Goal: Transaction & Acquisition: Purchase product/service

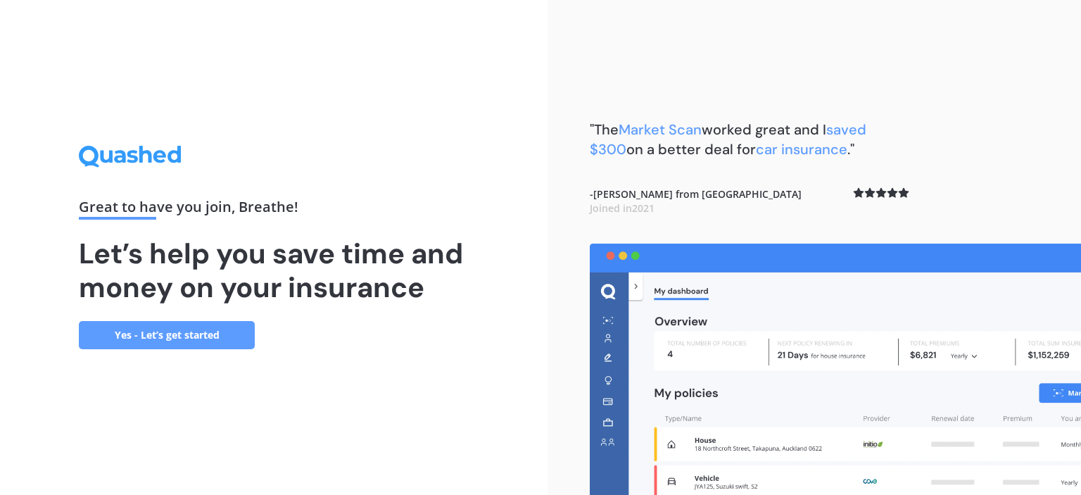
click at [168, 328] on link "Yes - Let’s get started" at bounding box center [167, 335] width 176 height 28
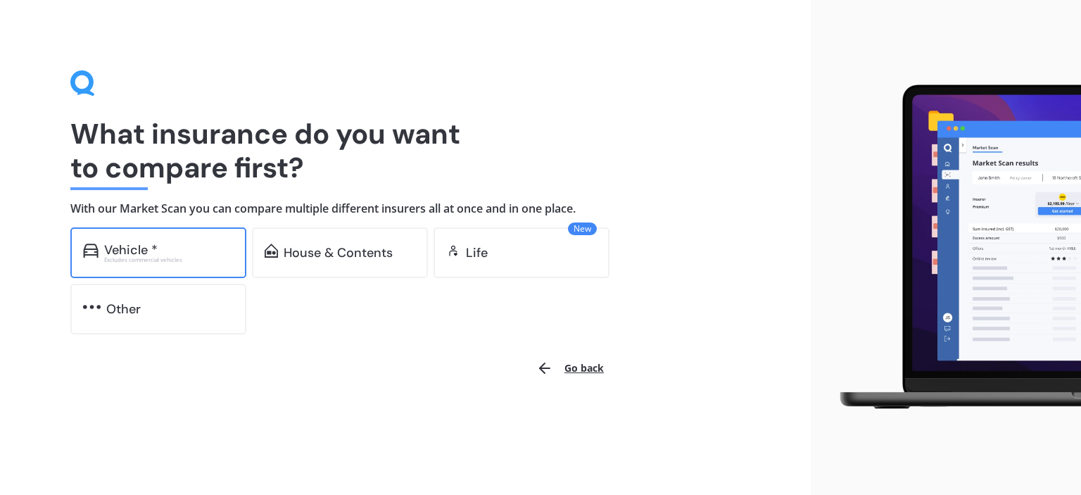
click at [190, 256] on div "Vehicle *" at bounding box center [169, 250] width 130 height 14
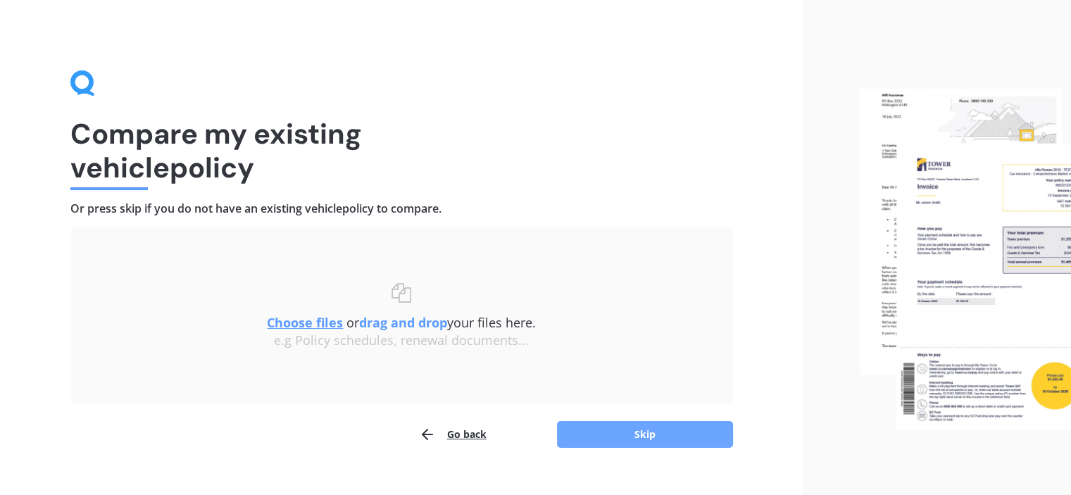
click at [635, 432] on button "Skip" at bounding box center [645, 434] width 176 height 27
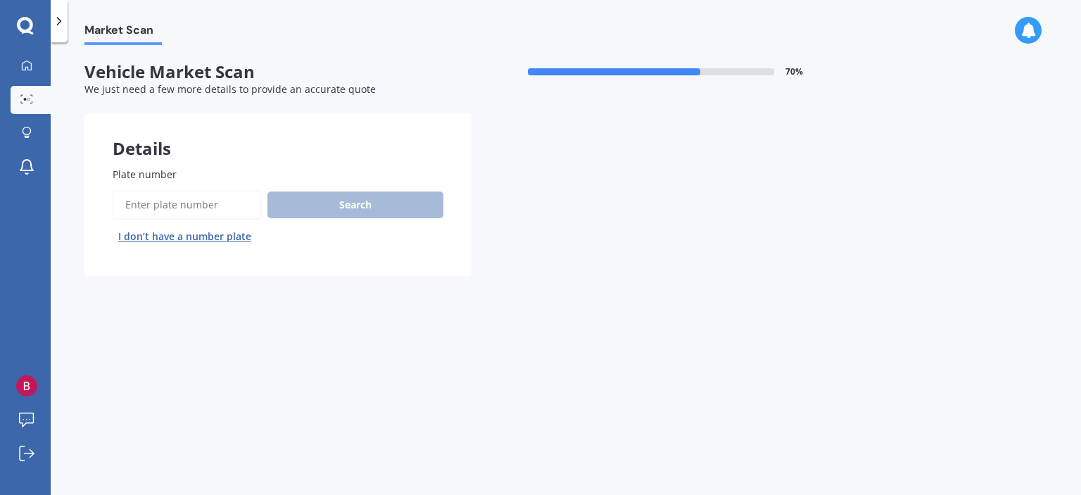
click at [154, 202] on input "Plate number" at bounding box center [187, 205] width 149 height 30
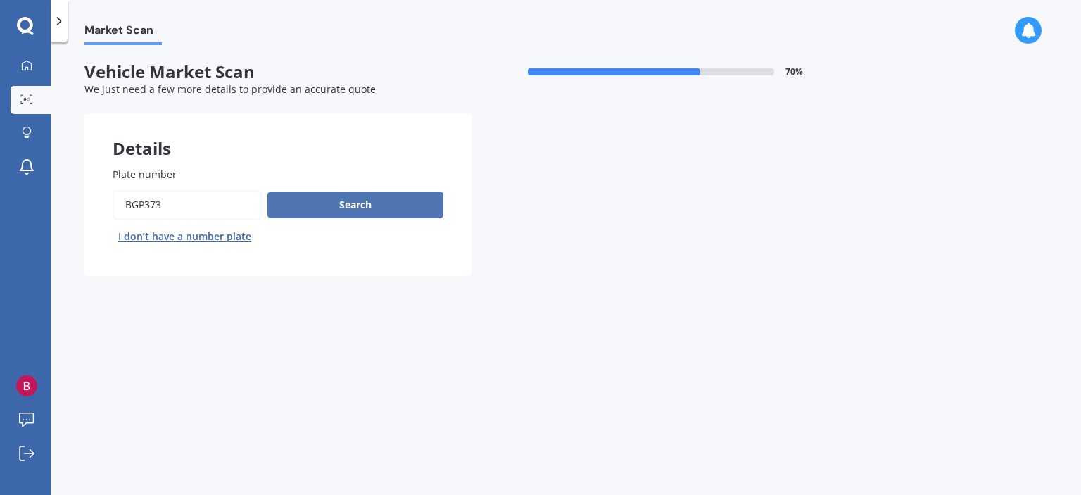
type input "BGP373"
click at [329, 208] on button "Search" at bounding box center [355, 204] width 176 height 27
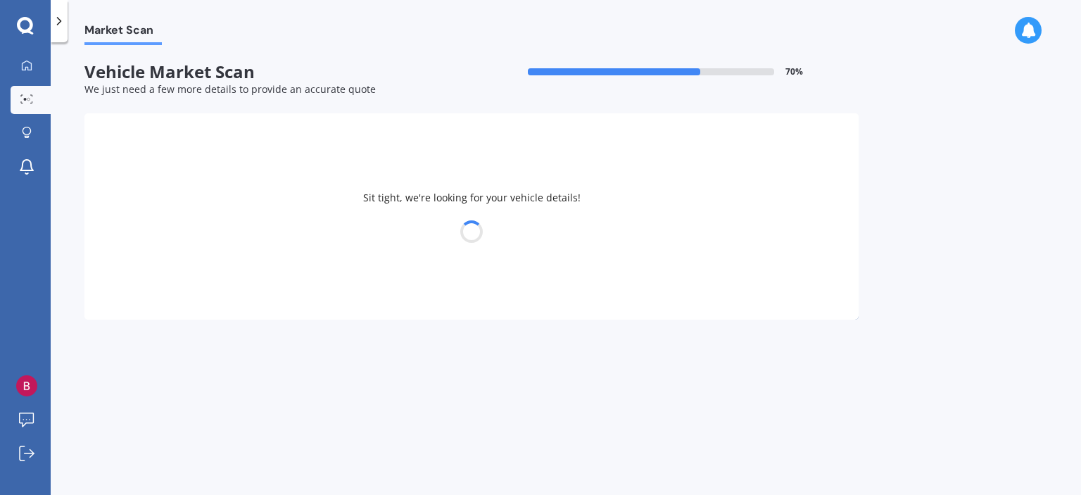
select select "ISUZU"
select select "TROOPER"
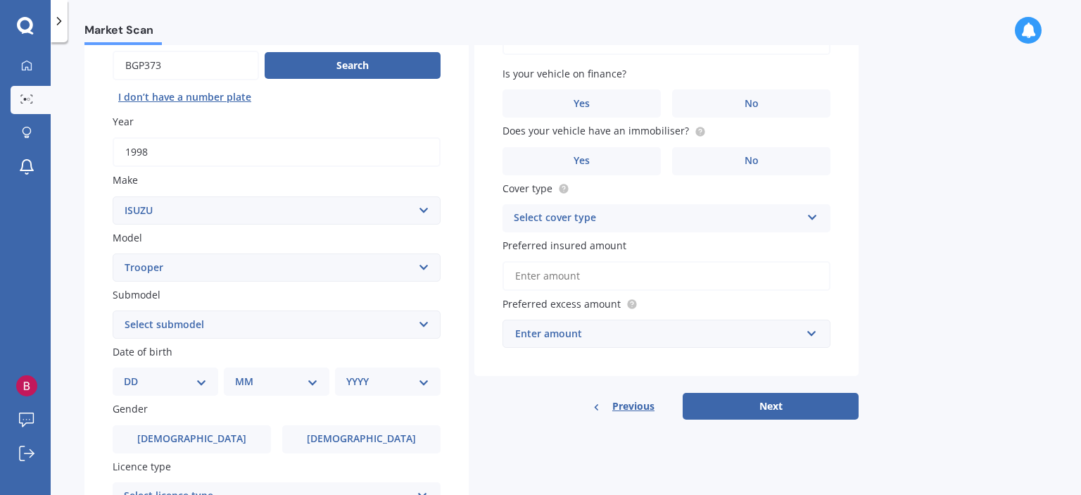
scroll to position [141, 0]
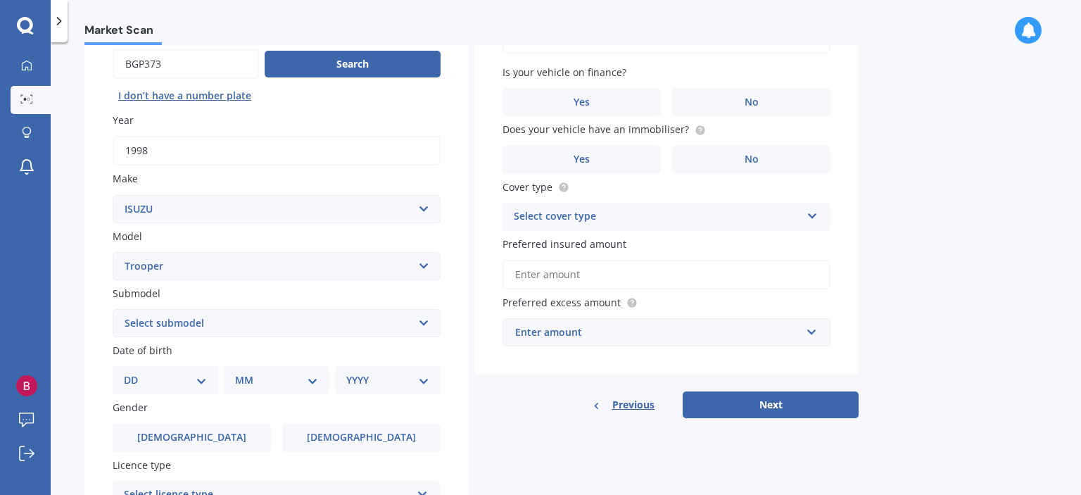
click at [421, 319] on select "Select submodel (All)" at bounding box center [277, 323] width 328 height 28
click at [203, 381] on select "DD 01 02 03 04 05 06 07 08 09 10 11 12 13 14 15 16 17 18 19 20 21 22 23 24 25 2…" at bounding box center [165, 379] width 83 height 15
select select "06"
click at [135, 372] on select "DD 01 02 03 04 05 06 07 08 09 10 11 12 13 14 15 16 17 18 19 20 21 22 23 24 25 2…" at bounding box center [165, 379] width 83 height 15
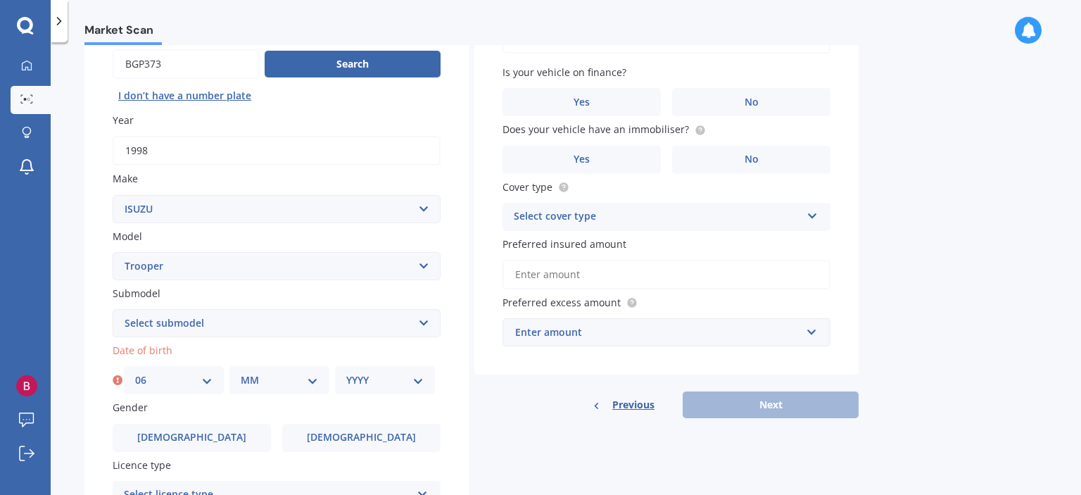
click at [315, 382] on select "MM 01 02 03 04 05 06 07 08 09 10 11 12" at bounding box center [279, 379] width 77 height 15
select select "09"
click at [241, 372] on select "MM 01 02 03 04 05 06 07 08 09 10 11 12" at bounding box center [279, 379] width 77 height 15
click at [420, 379] on select "YYYY 2025 2024 2023 2022 2021 2020 2019 2018 2017 2016 2015 2014 2013 2012 2011…" at bounding box center [384, 379] width 77 height 15
select select "1965"
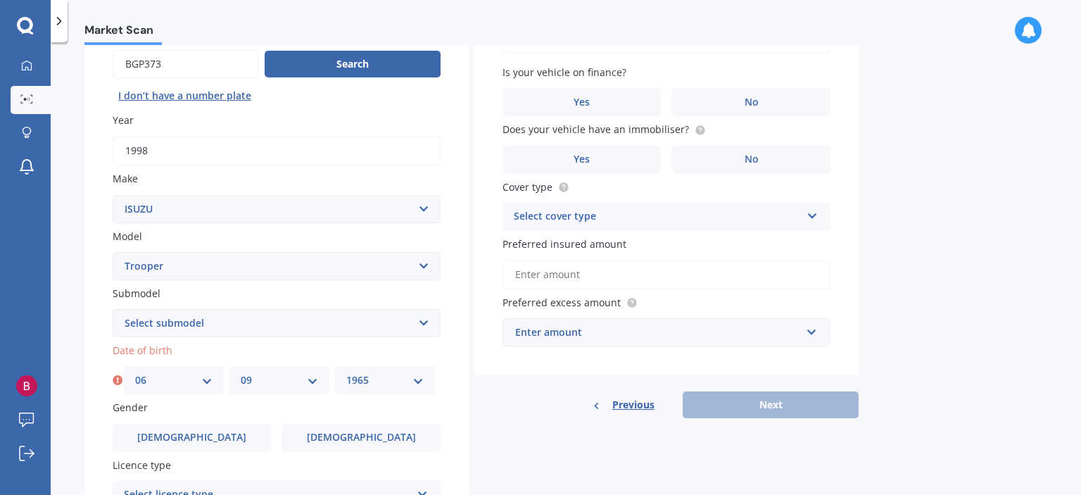
click at [346, 372] on select "YYYY 2025 2024 2023 2022 2021 2020 2019 2018 2017 2016 2015 2014 2013 2012 2011…" at bounding box center [384, 379] width 77 height 15
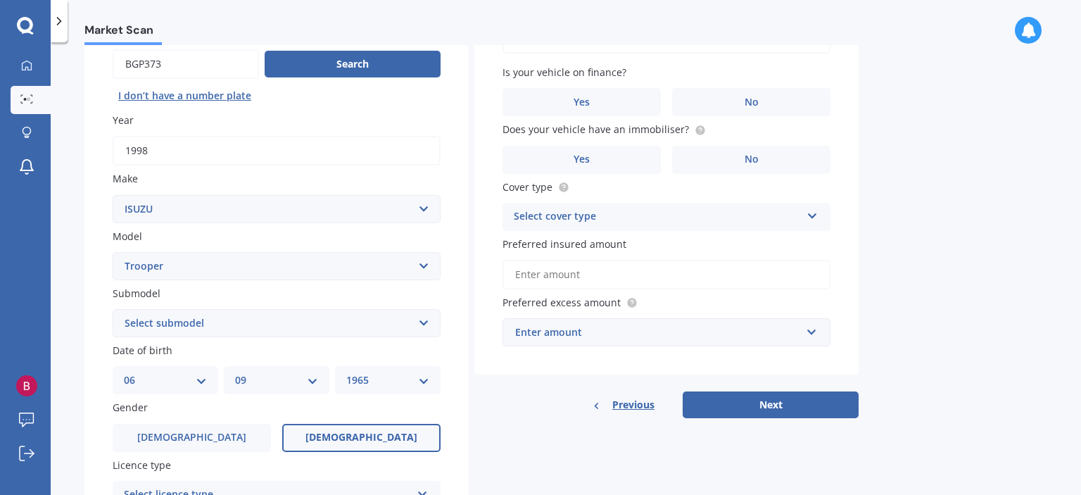
click at [348, 437] on span "[DEMOGRAPHIC_DATA]" at bounding box center [362, 438] width 112 height 12
click at [0, 0] on input "[DEMOGRAPHIC_DATA]" at bounding box center [0, 0] width 0 height 0
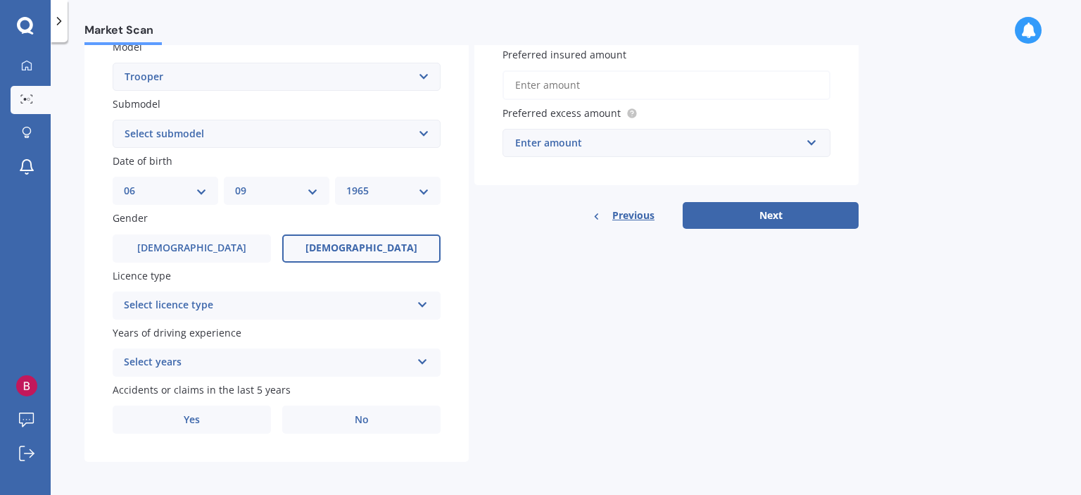
scroll to position [334, 0]
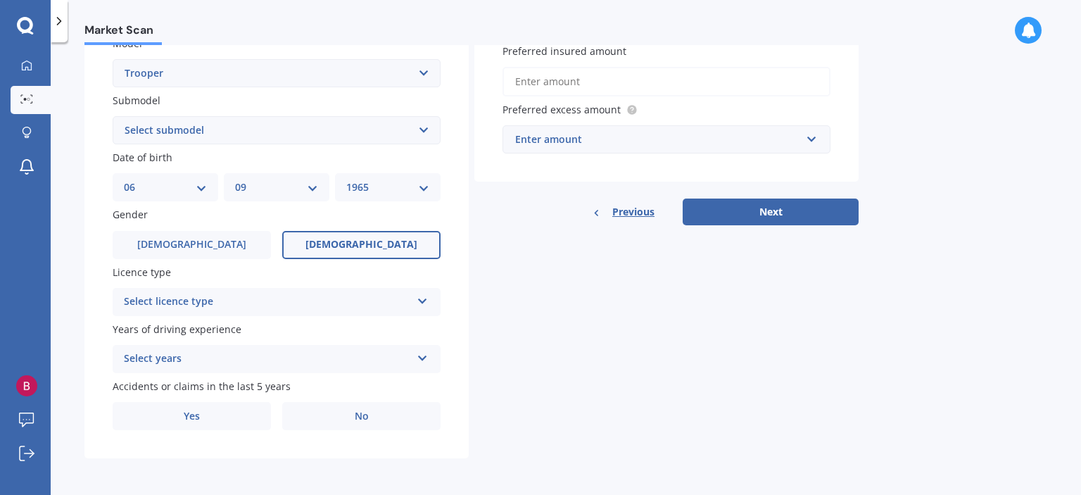
click at [424, 358] on icon at bounding box center [423, 356] width 12 height 10
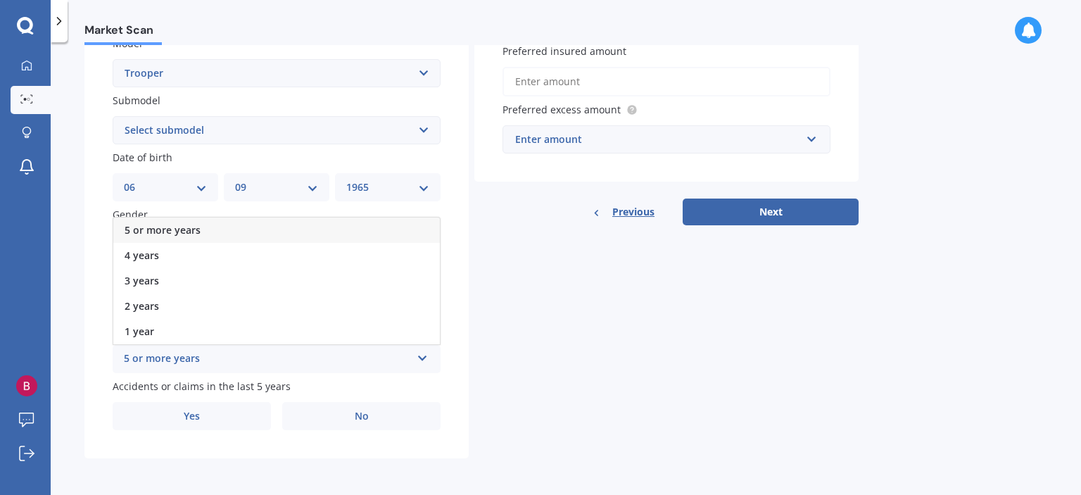
click at [408, 233] on div "5 or more years" at bounding box center [276, 230] width 327 height 25
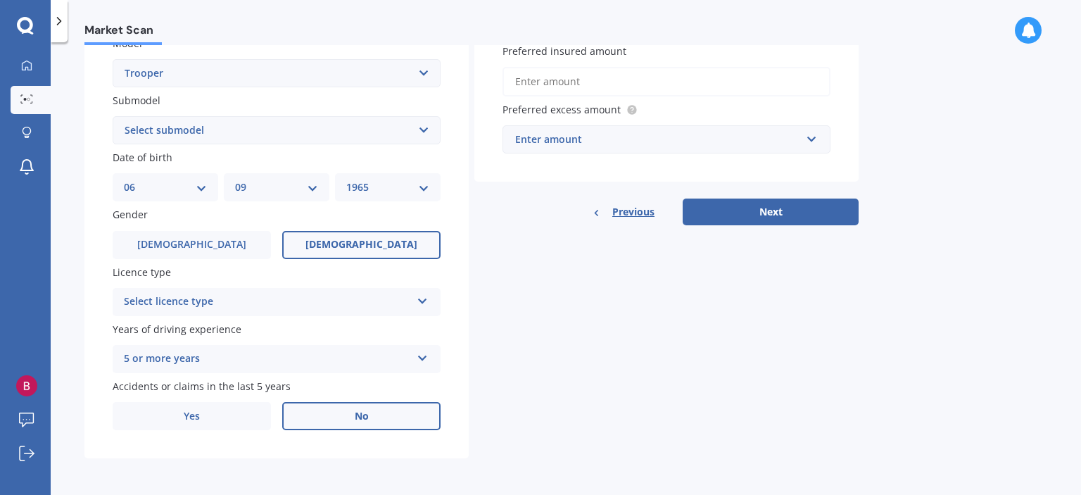
click at [363, 419] on span "No" at bounding box center [362, 416] width 14 height 12
click at [0, 0] on input "No" at bounding box center [0, 0] width 0 height 0
click at [424, 302] on icon at bounding box center [423, 299] width 12 height 10
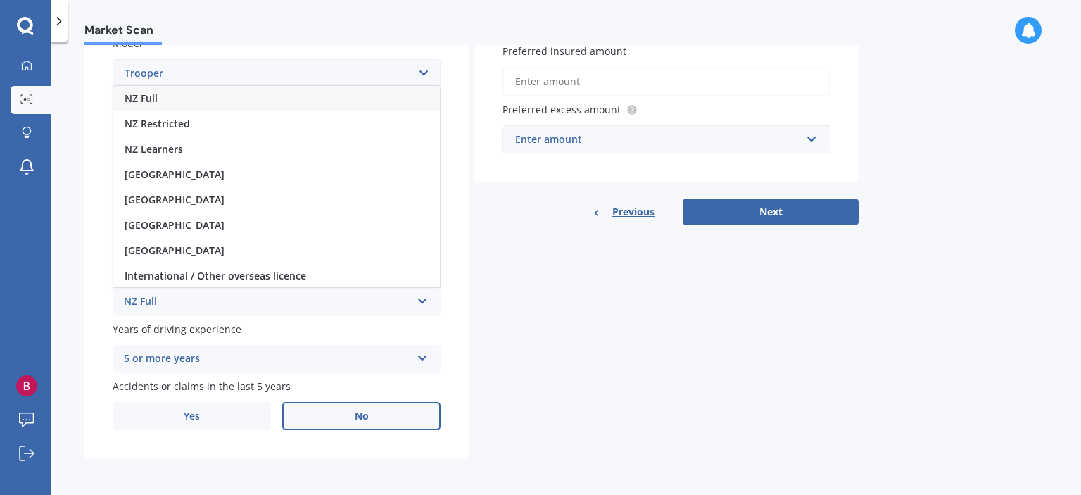
click at [389, 89] on div "NZ Full" at bounding box center [276, 98] width 327 height 25
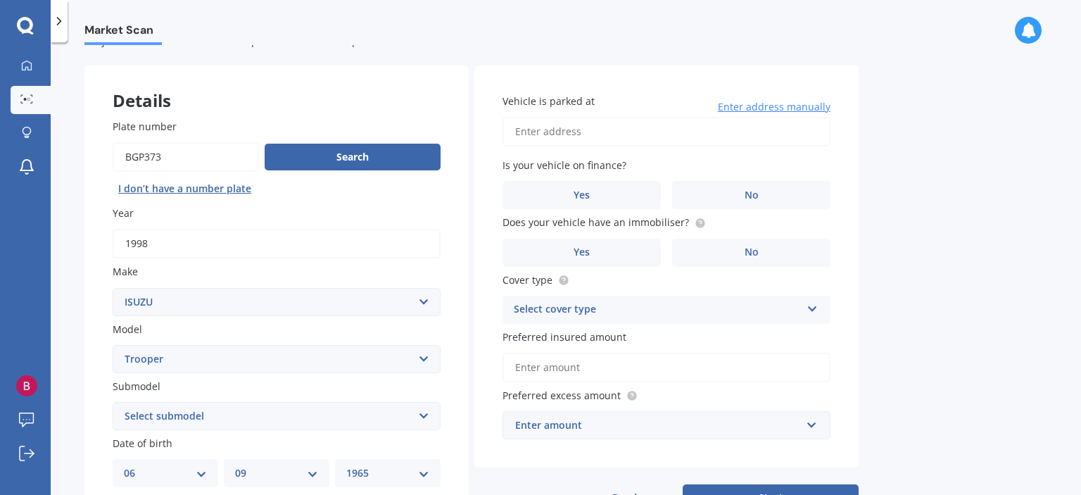
scroll to position [46, 0]
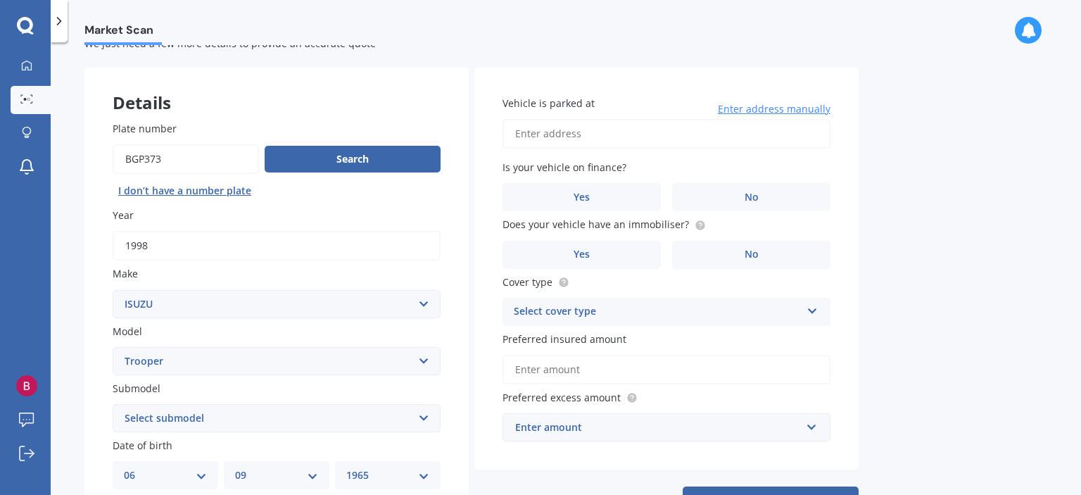
click at [574, 134] on input "Vehicle is parked at" at bounding box center [667, 134] width 328 height 30
type input "[STREET_ADDRESS][PERSON_NAME]"
click at [721, 199] on label "No" at bounding box center [751, 197] width 158 height 28
click at [0, 0] on input "No" at bounding box center [0, 0] width 0 height 0
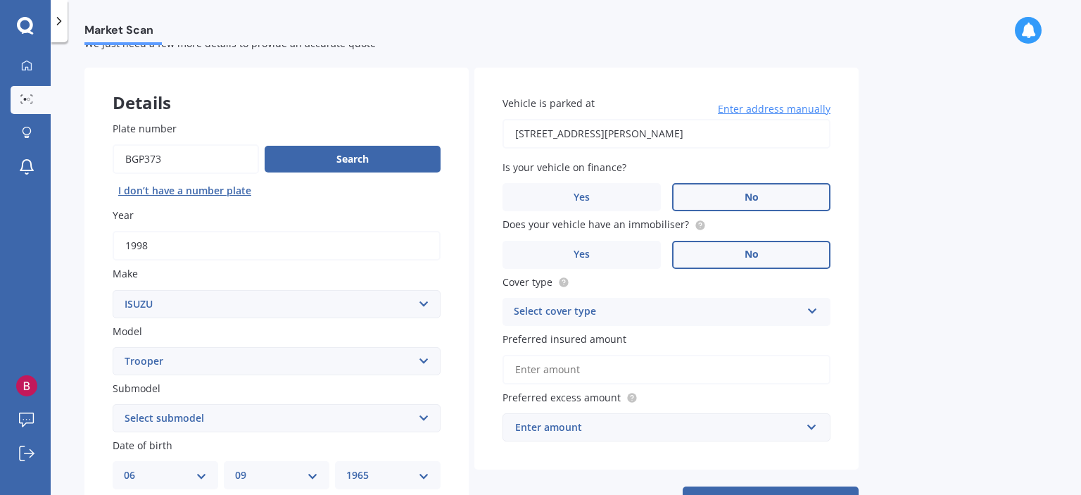
click at [736, 248] on label "No" at bounding box center [751, 255] width 158 height 28
click at [0, 0] on input "No" at bounding box center [0, 0] width 0 height 0
click at [812, 312] on icon at bounding box center [813, 308] width 12 height 10
click at [794, 390] on div "Third Party" at bounding box center [666, 389] width 327 height 25
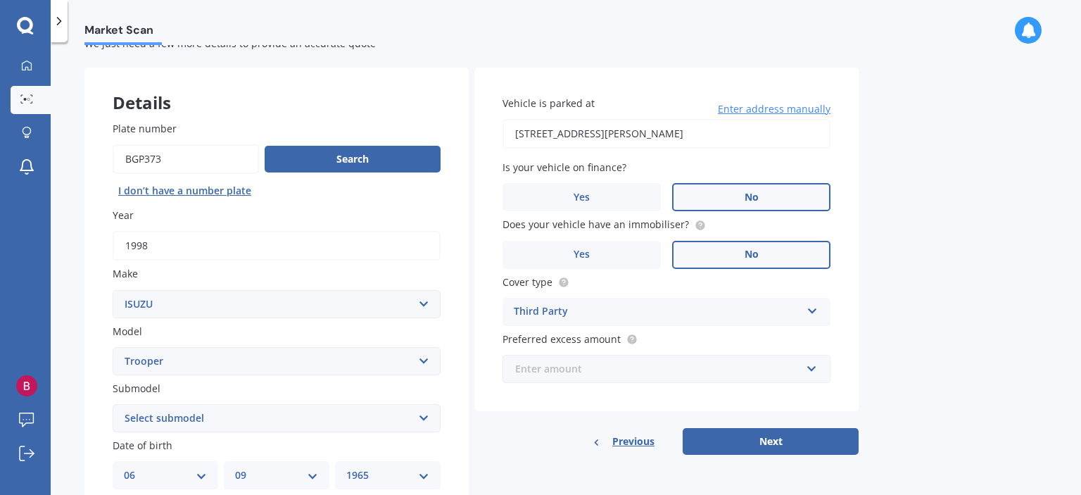
click at [811, 369] on input "text" at bounding box center [661, 368] width 315 height 27
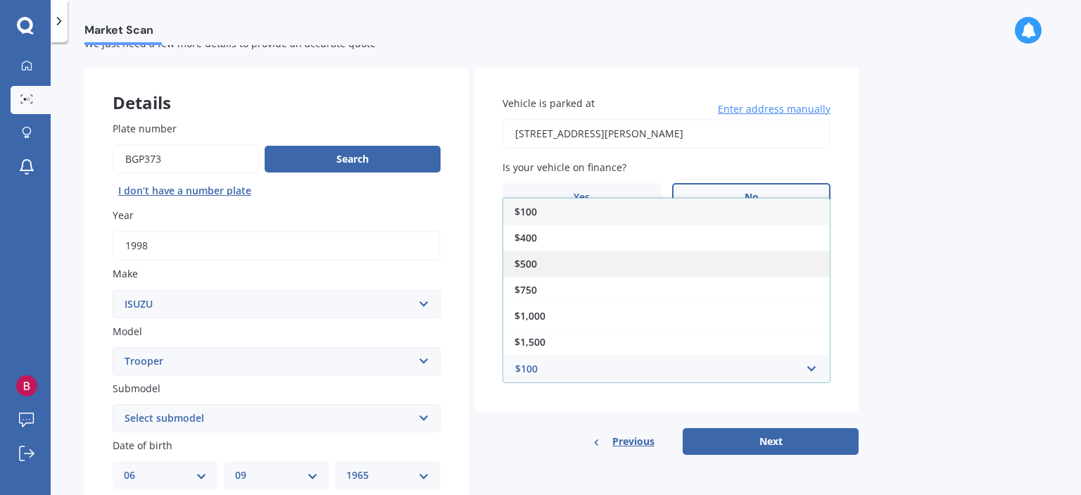
click at [800, 260] on div "$500" at bounding box center [666, 264] width 327 height 26
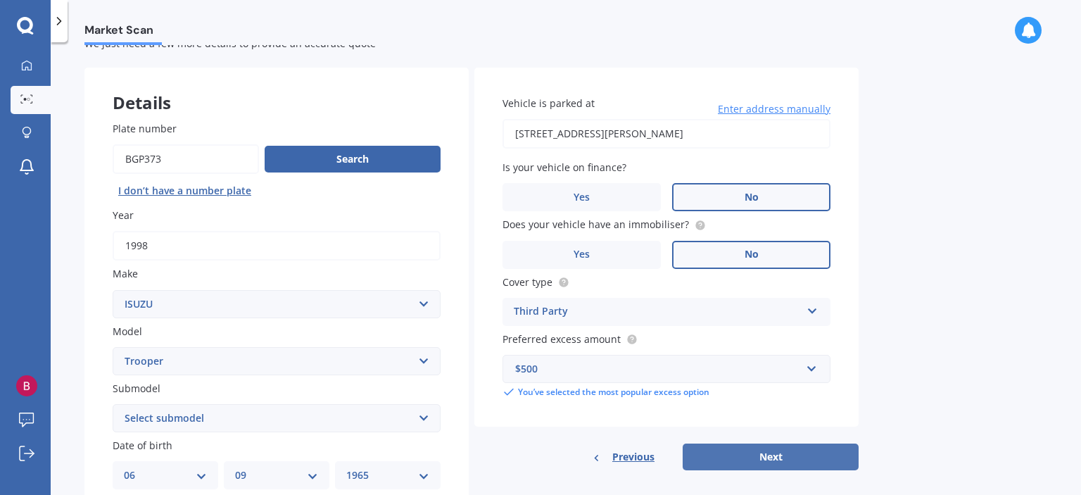
click at [781, 455] on button "Next" at bounding box center [771, 456] width 176 height 27
click at [422, 418] on select "Select submodel (All)" at bounding box center [277, 418] width 328 height 28
select select "(ALL)"
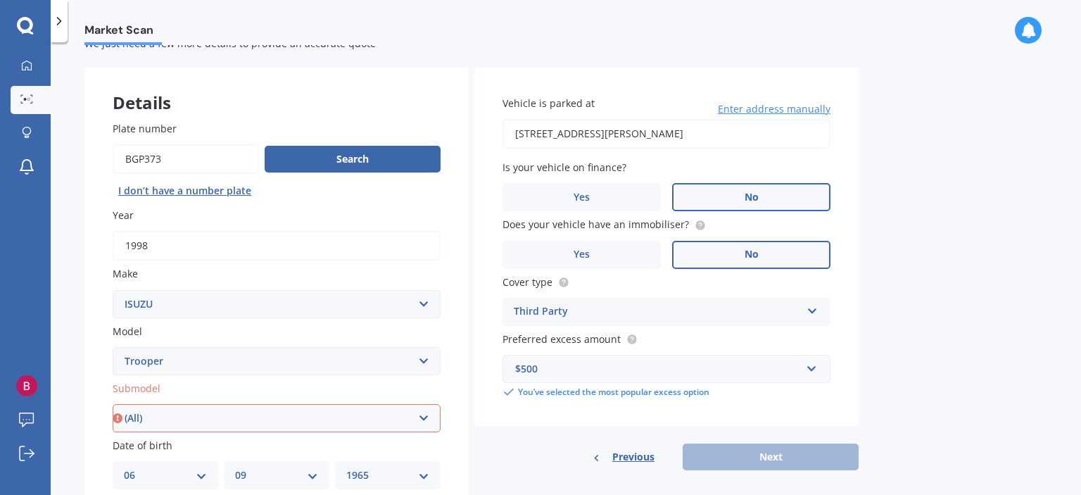
click at [113, 404] on select "Select submodel (All)" at bounding box center [277, 418] width 328 height 28
click at [758, 453] on button "Next" at bounding box center [771, 456] width 176 height 27
select select "06"
select select "09"
select select "1965"
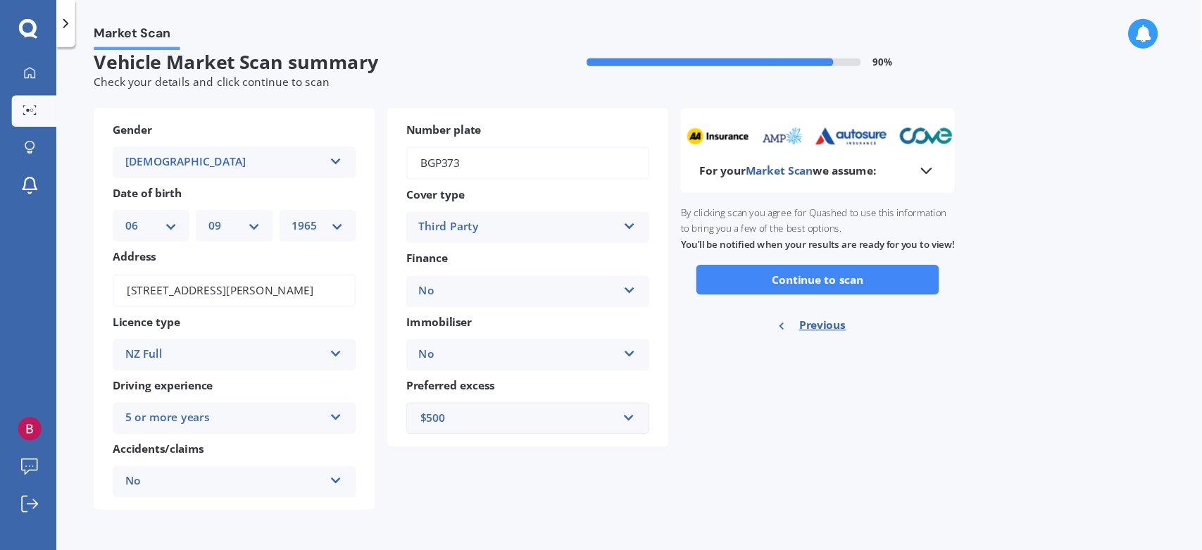
scroll to position [0, 0]
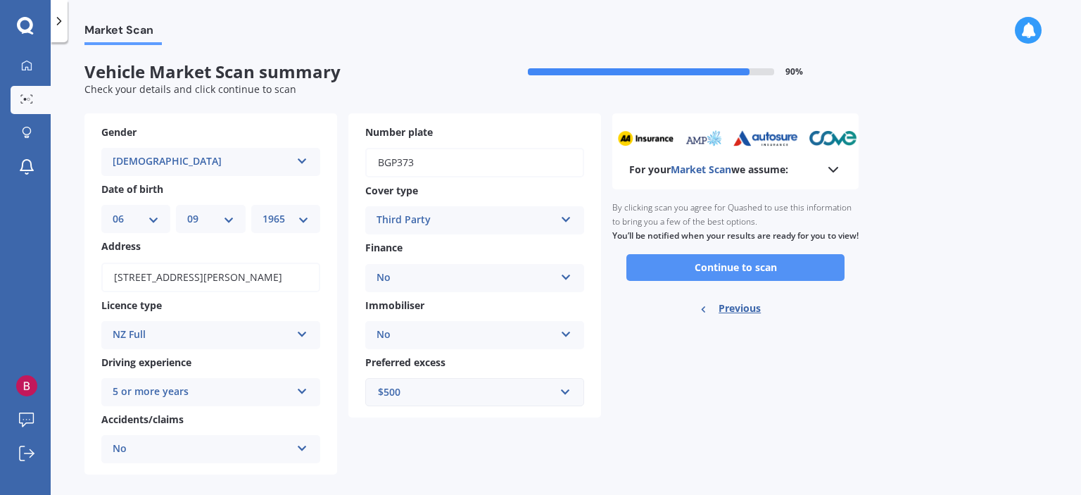
click at [767, 278] on button "Continue to scan" at bounding box center [735, 267] width 218 height 27
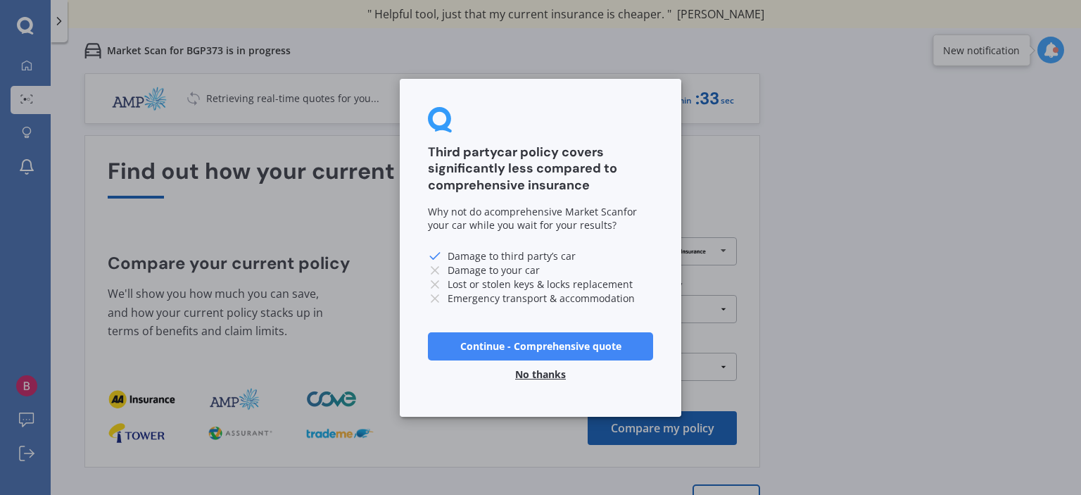
click at [546, 374] on button "No thanks" at bounding box center [541, 374] width 68 height 28
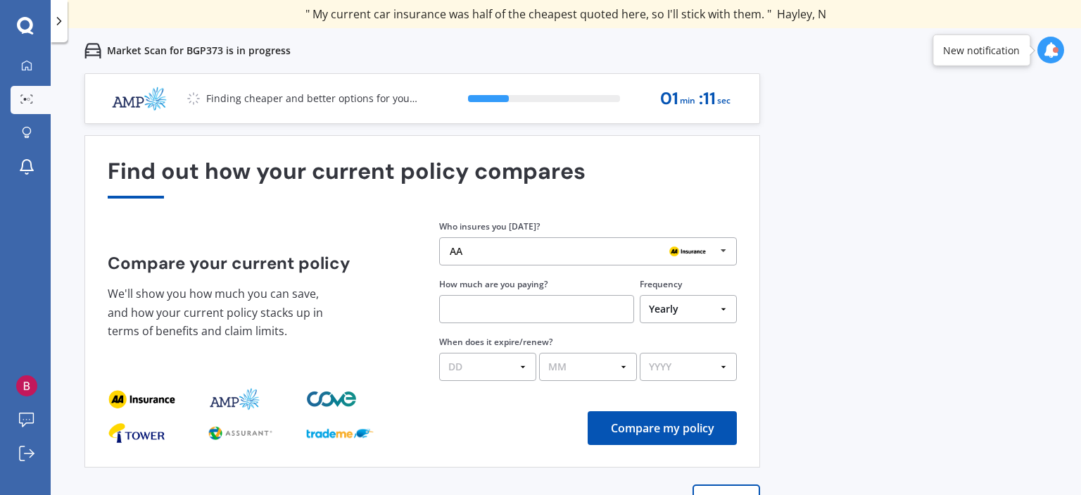
drag, startPoint x: 1081, startPoint y: 110, endPoint x: 1075, endPoint y: 187, distance: 77.6
click at [1075, 187] on div "Previous 60,000+ Kiwis have signed up to shop and save on insurance with us " H…" at bounding box center [566, 320] width 1031 height 495
click at [728, 489] on button "Next" at bounding box center [727, 498] width 68 height 28
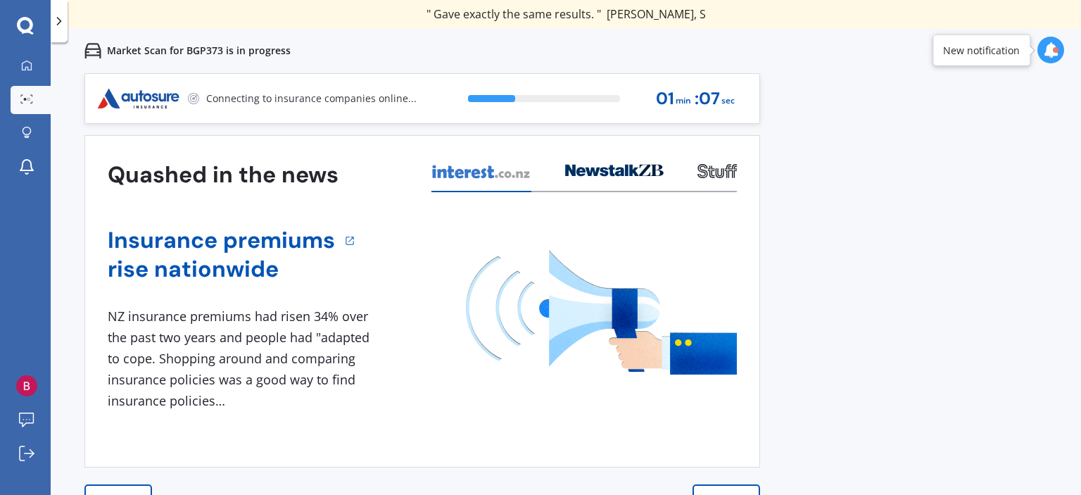
click at [778, 337] on div "Previous 60,000+ Kiwis have signed up to shop and save on insurance with us " H…" at bounding box center [566, 320] width 1031 height 495
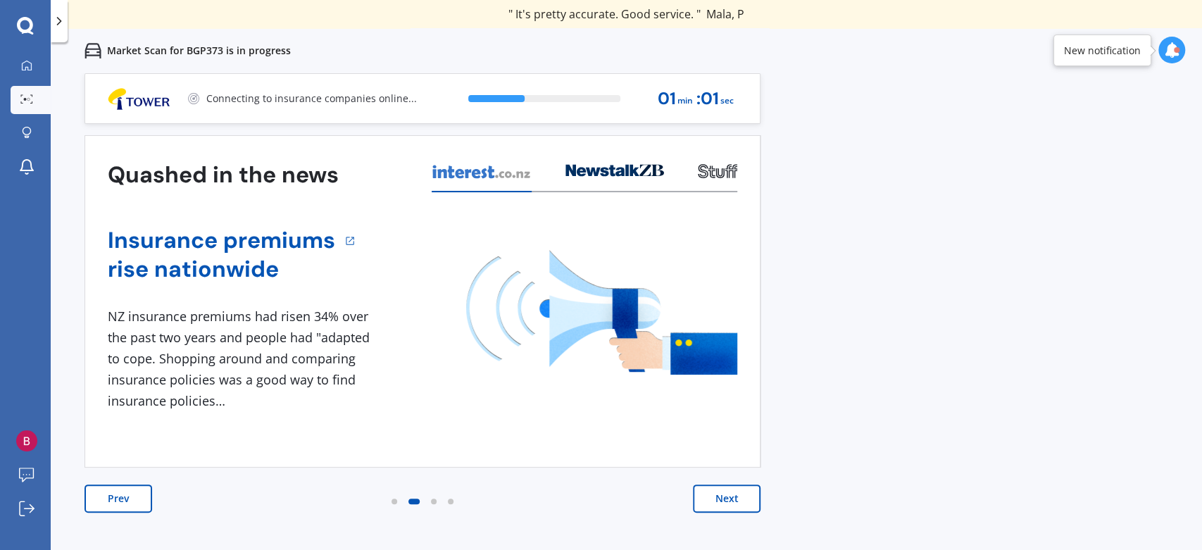
click at [104, 494] on button "Prev" at bounding box center [118, 498] width 68 height 28
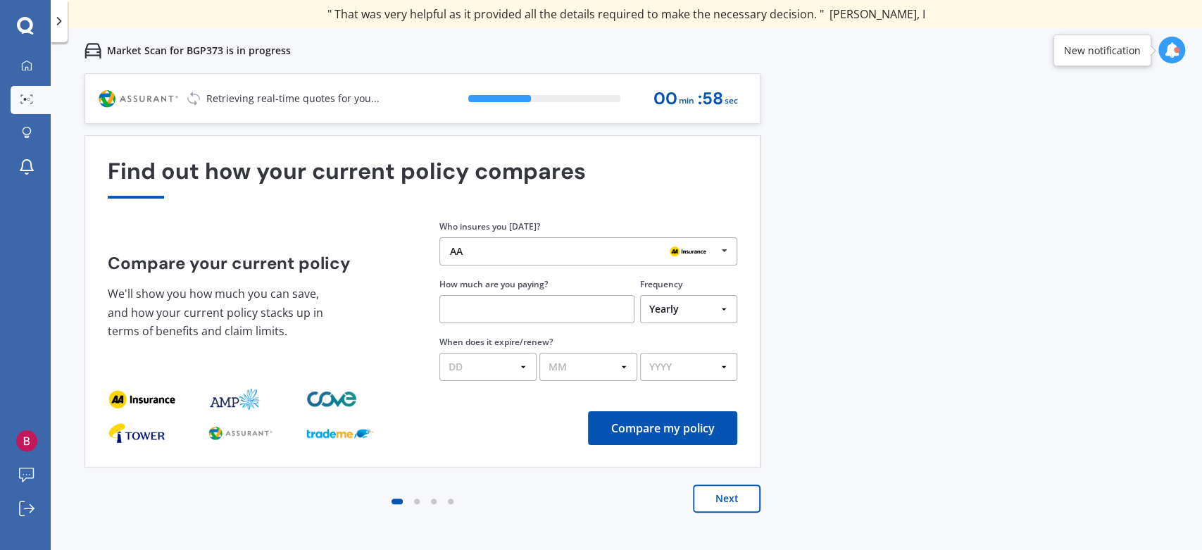
click at [723, 494] on button "Next" at bounding box center [727, 498] width 68 height 28
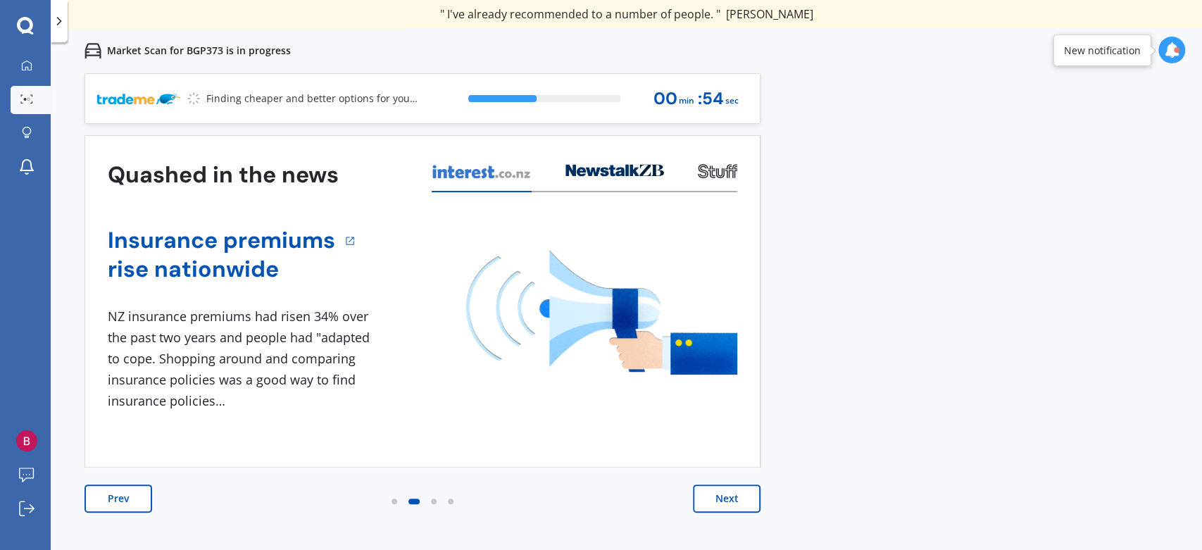
click at [723, 494] on button "Next" at bounding box center [727, 498] width 68 height 28
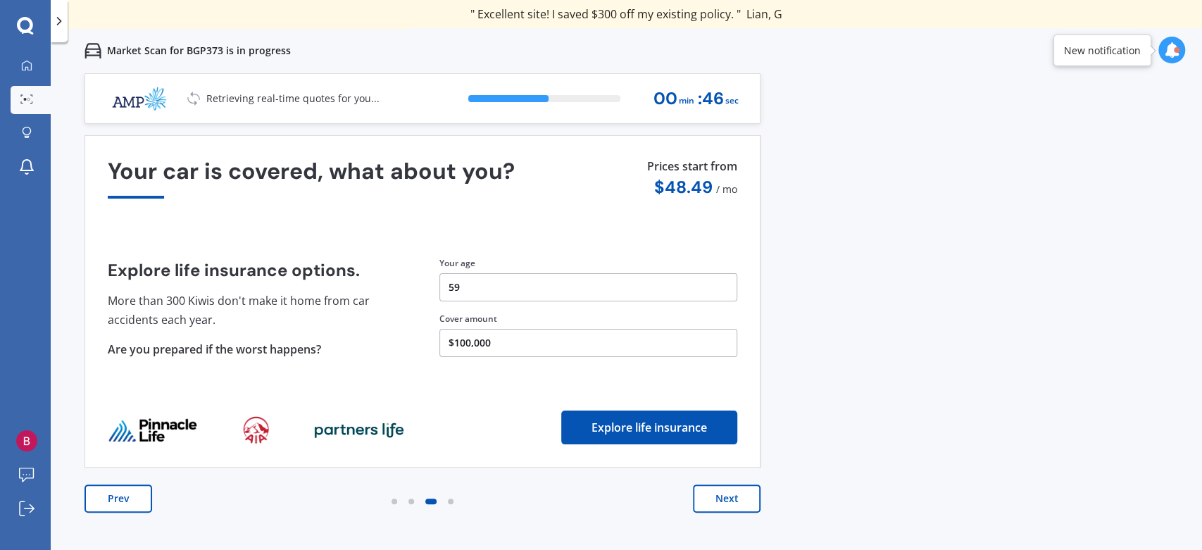
click at [723, 494] on button "Next" at bounding box center [727, 498] width 68 height 28
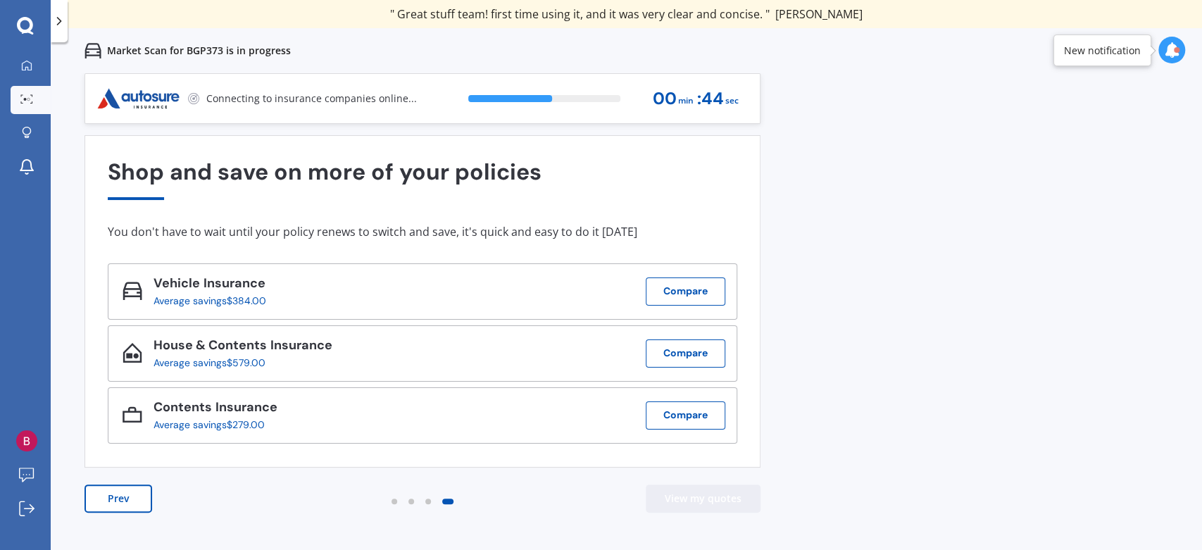
click at [723, 494] on button "View my quotes" at bounding box center [703, 498] width 115 height 28
click at [840, 393] on div "Previous 60,000+ Kiwis have signed up to shop and save on insurance with us " H…" at bounding box center [626, 348] width 1151 height 550
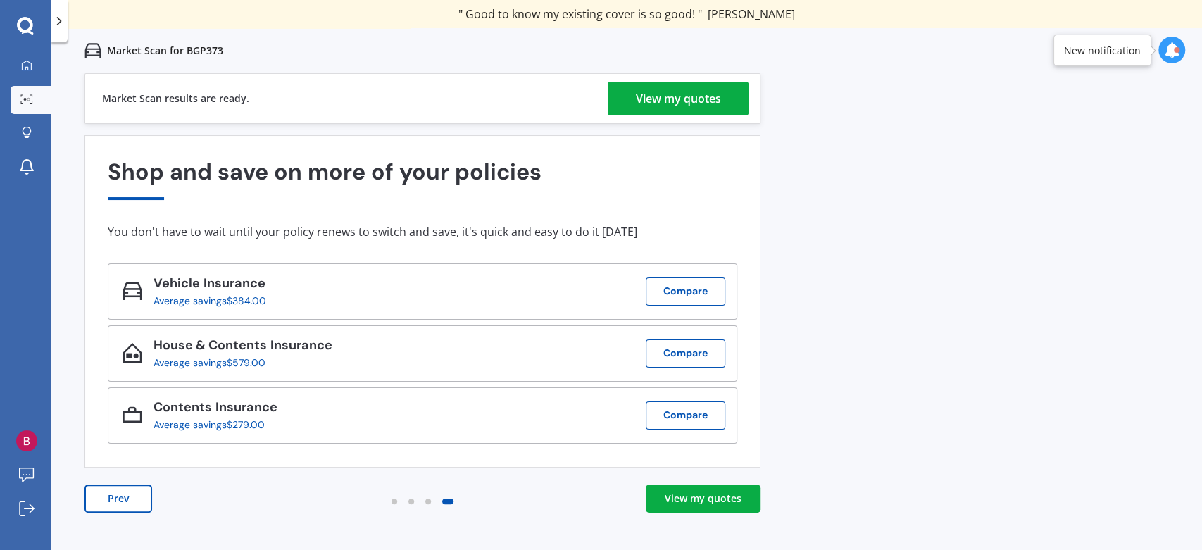
click at [687, 98] on div "View my quotes" at bounding box center [678, 99] width 85 height 34
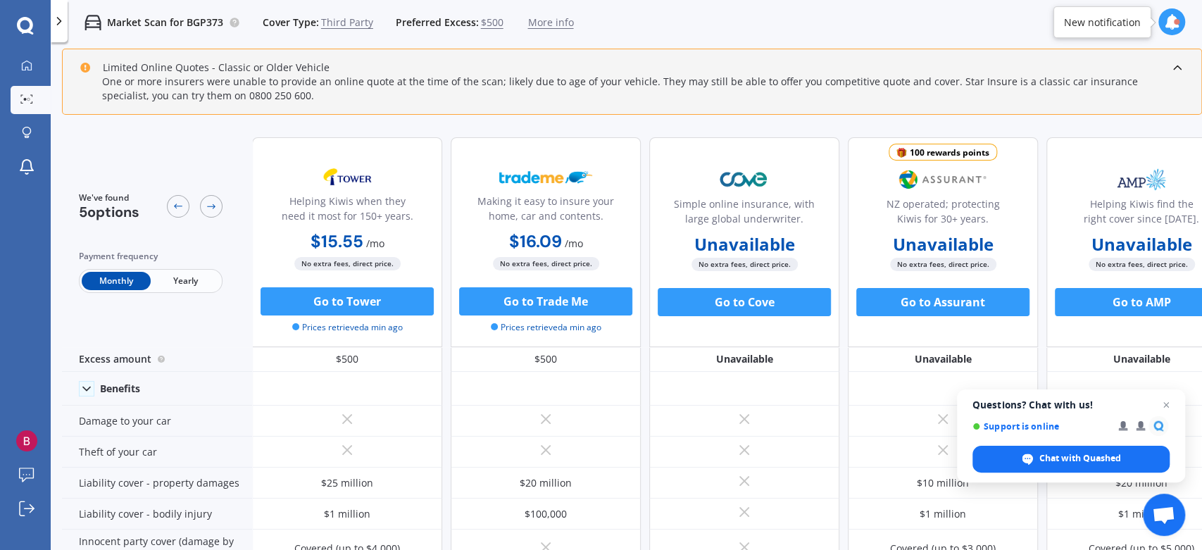
click at [182, 281] on span "Yearly" at bounding box center [185, 281] width 69 height 18
click at [115, 282] on span "Monthly" at bounding box center [116, 281] width 69 height 18
click at [183, 275] on span "Yearly" at bounding box center [185, 281] width 69 height 18
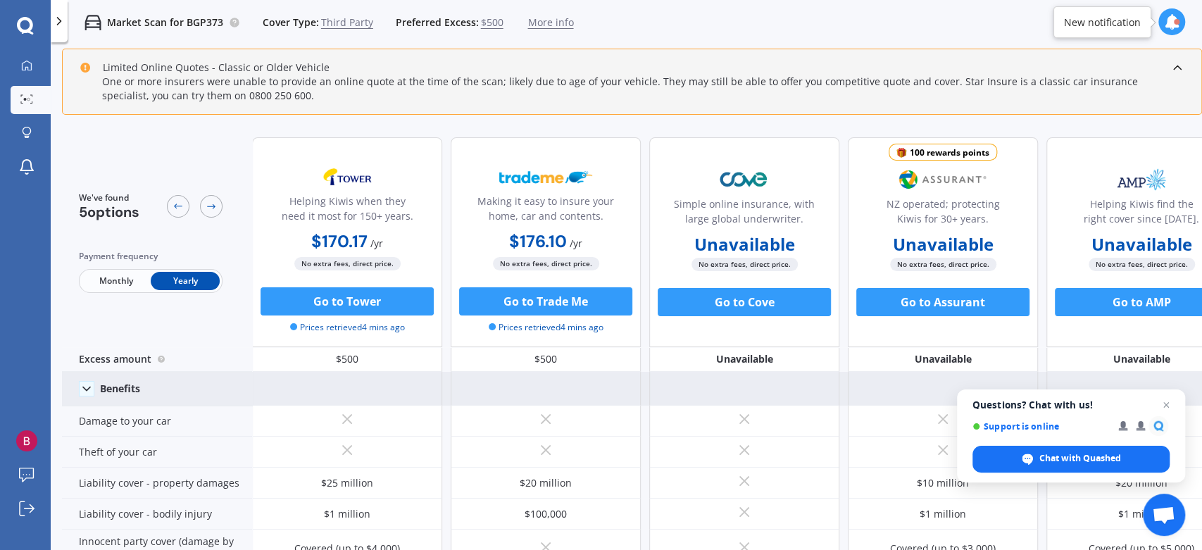
click at [89, 387] on icon at bounding box center [87, 389] width 14 height 14
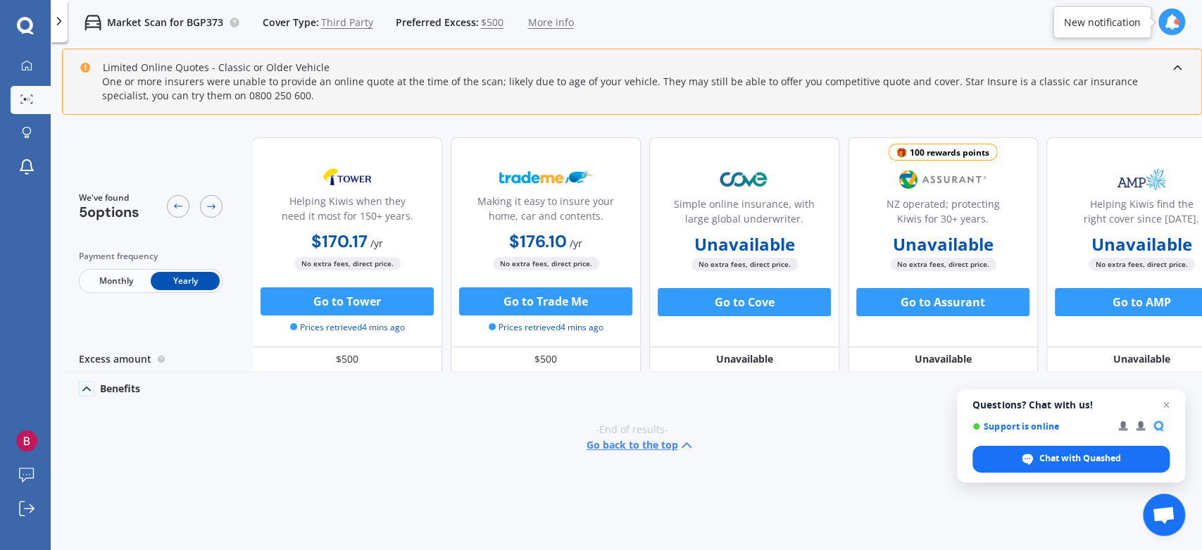
click at [89, 387] on icon at bounding box center [87, 389] width 14 height 14
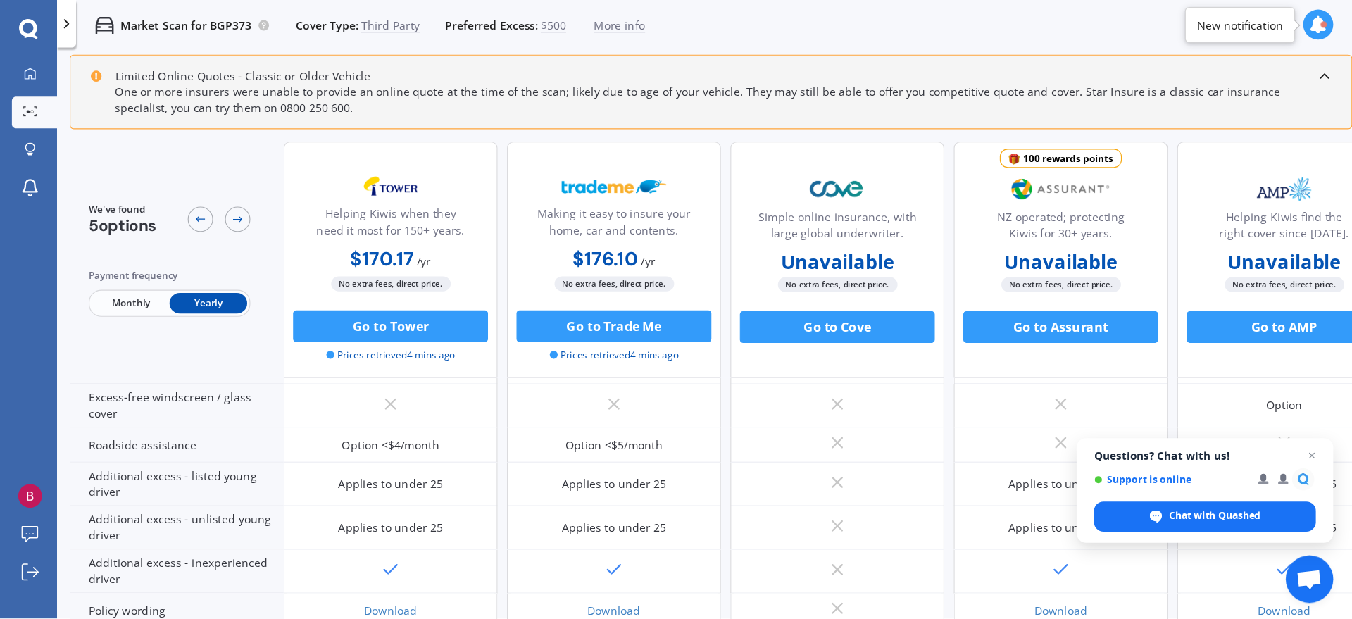
scroll to position [393, 0]
click at [1081, 404] on span "Open chat" at bounding box center [1166, 405] width 18 height 18
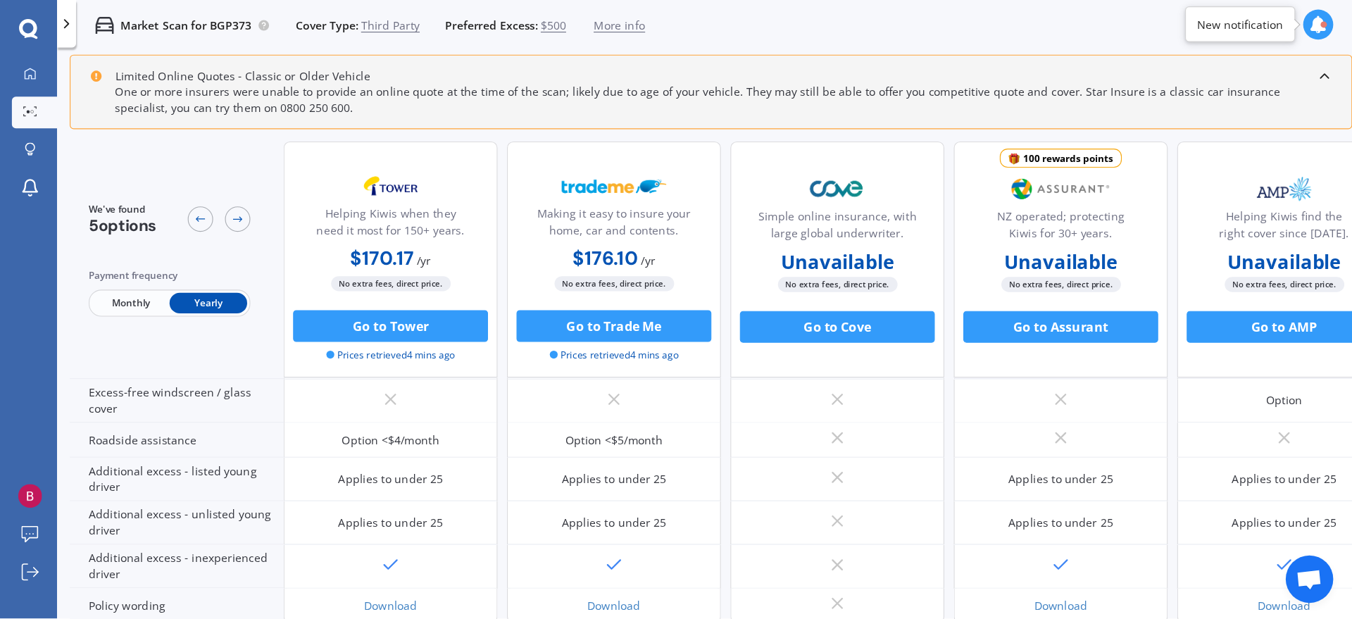
scroll to position [334, 0]
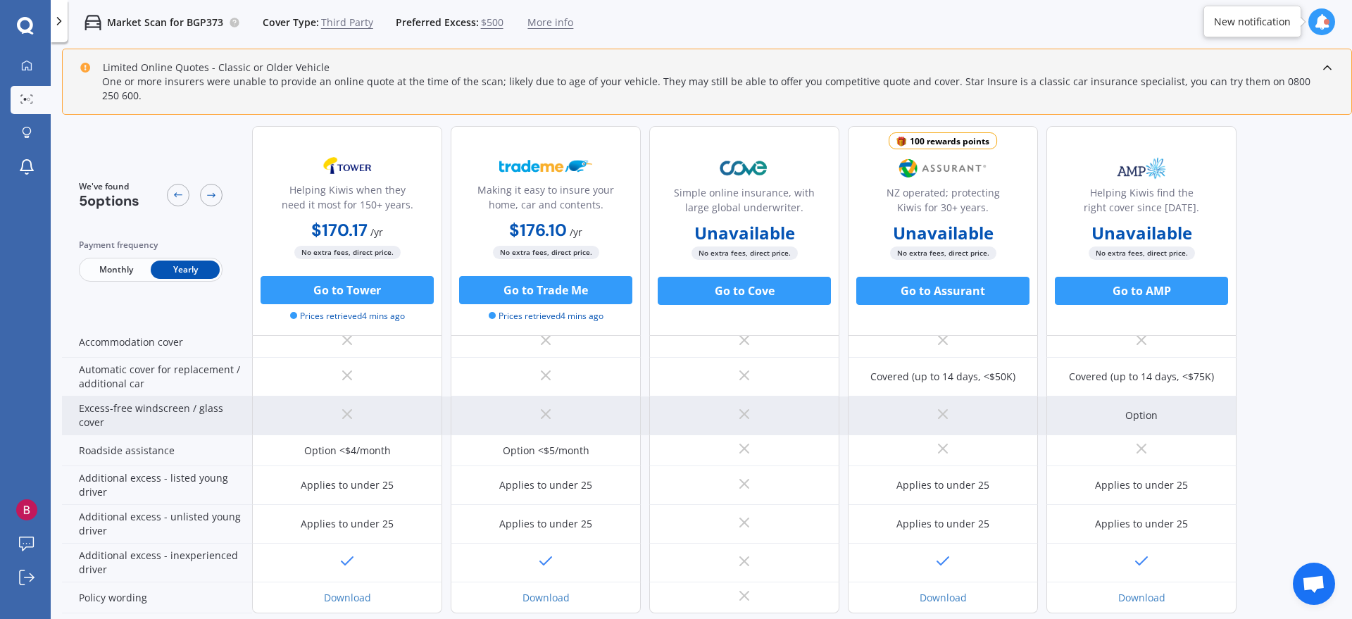
click at [753, 416] on div at bounding box center [744, 415] width 190 height 39
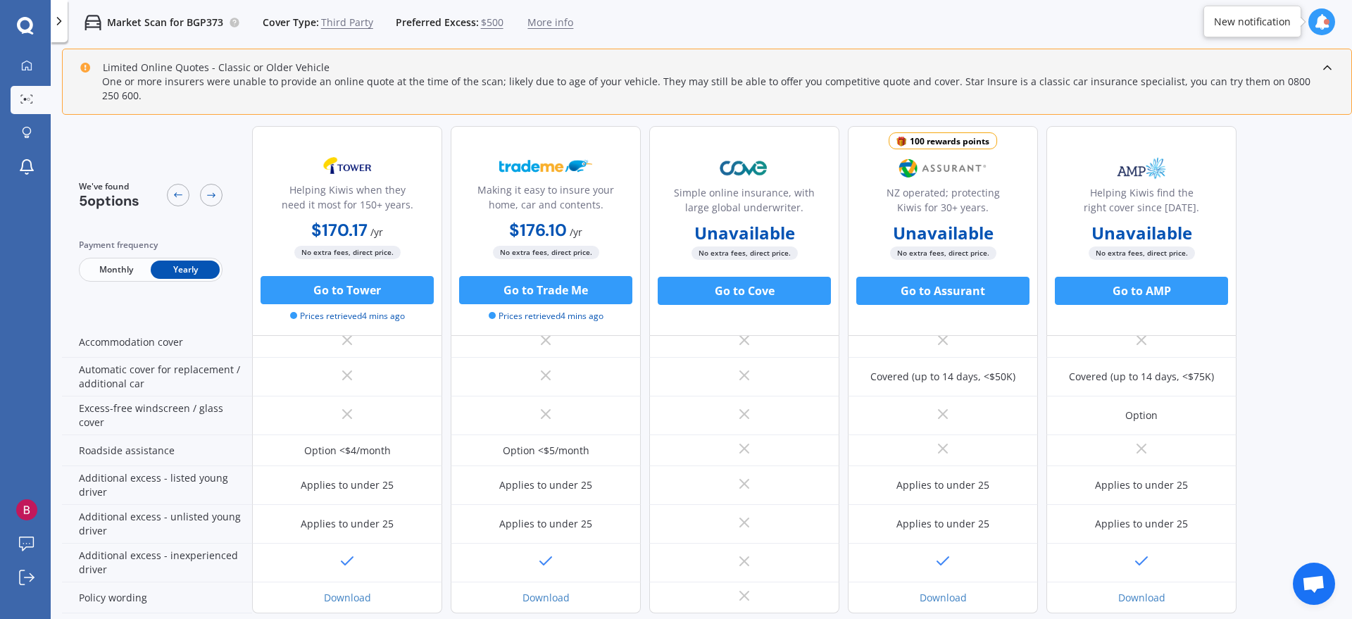
click at [545, 21] on span "More info" at bounding box center [550, 22] width 46 height 14
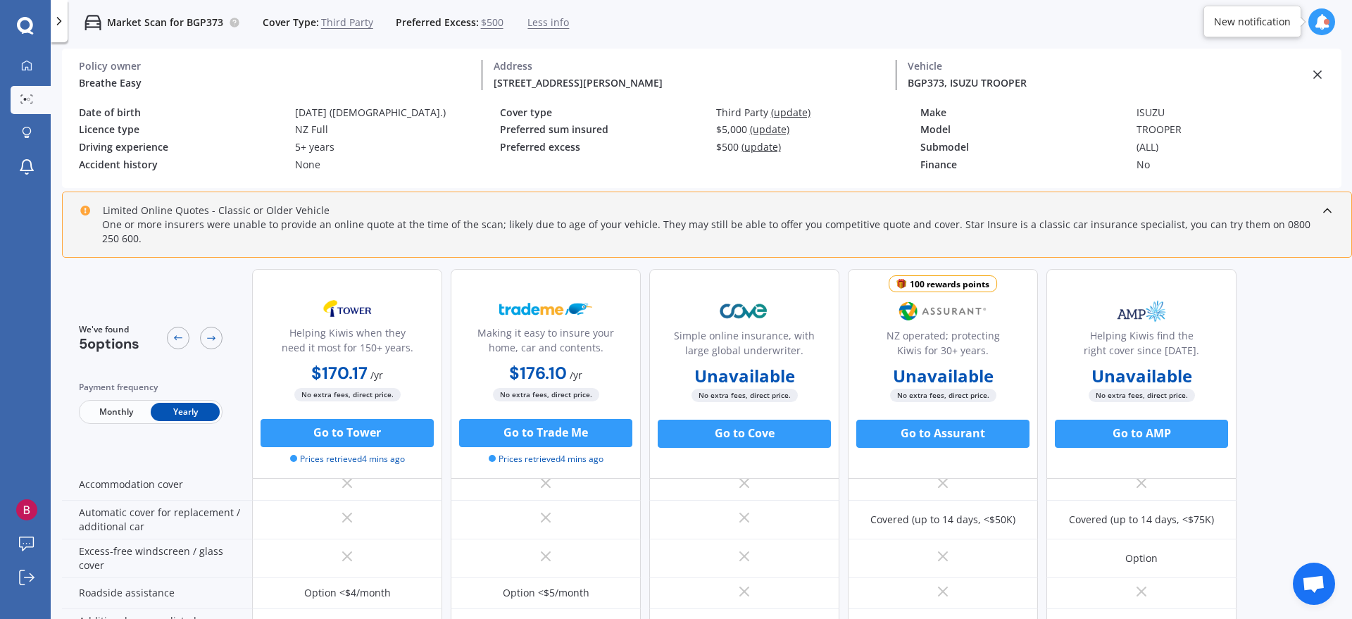
click at [1081, 20] on icon at bounding box center [1321, 21] width 15 height 15
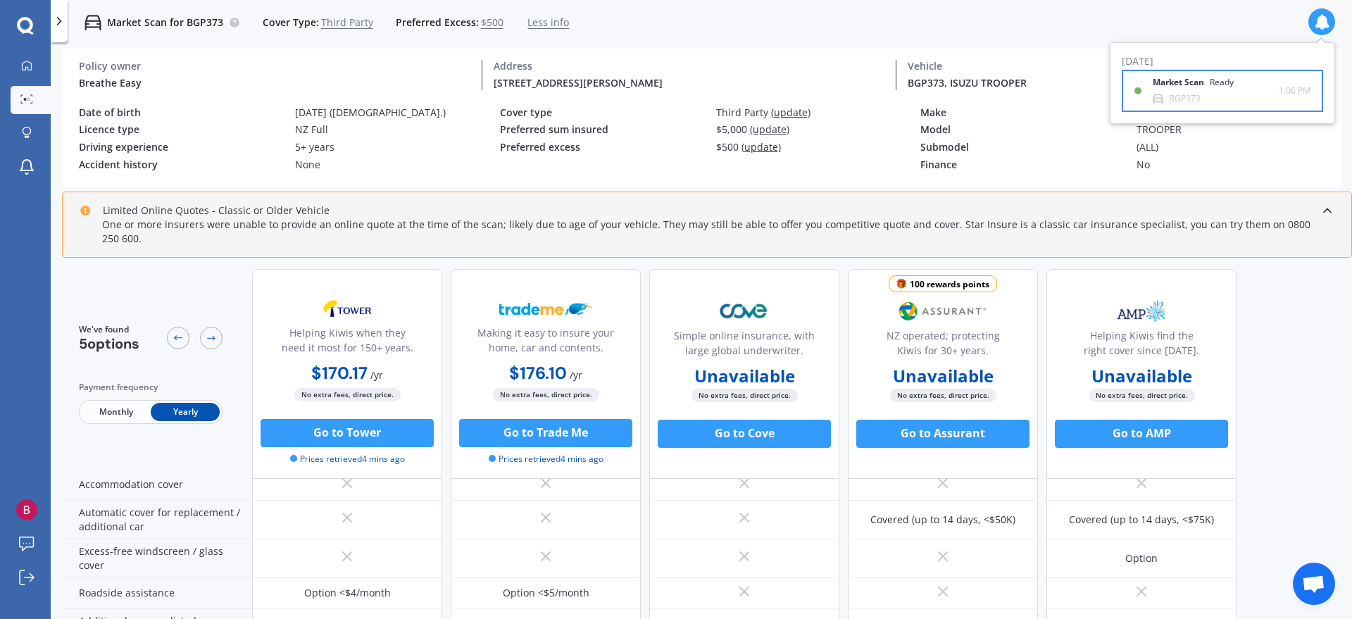
click at [1081, 89] on div "Market Scan Ready" at bounding box center [1201, 84] width 98 height 15
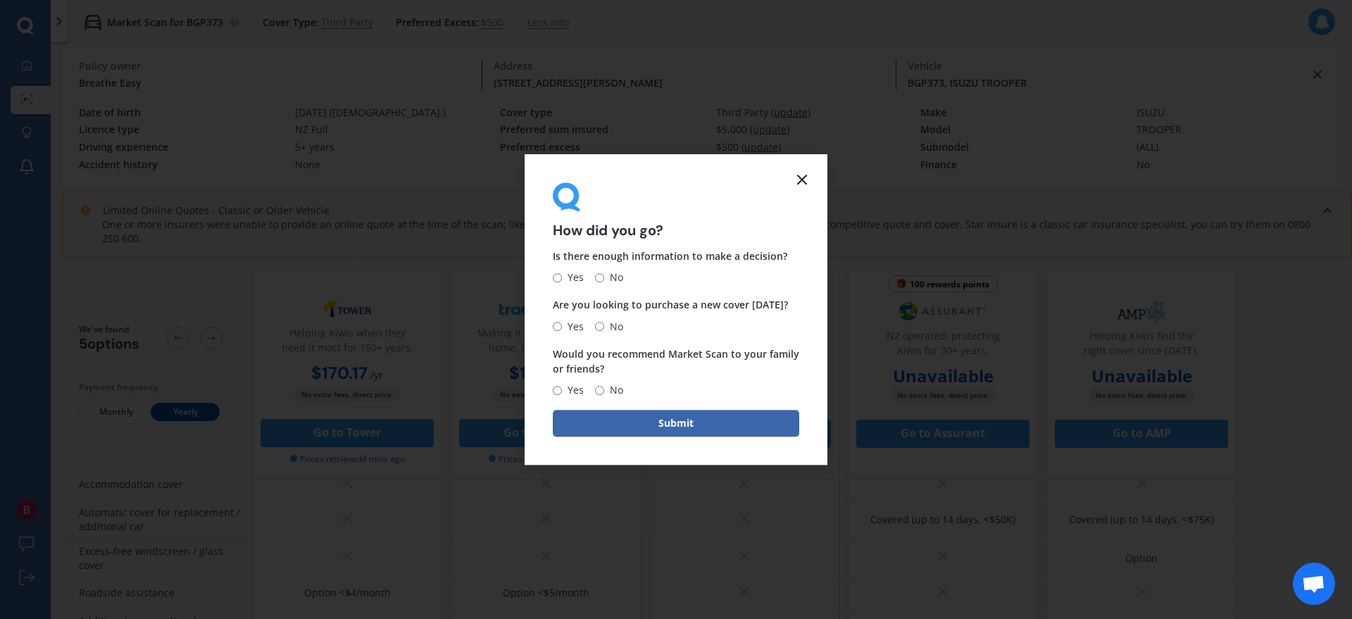
click at [805, 176] on line at bounding box center [802, 179] width 8 height 8
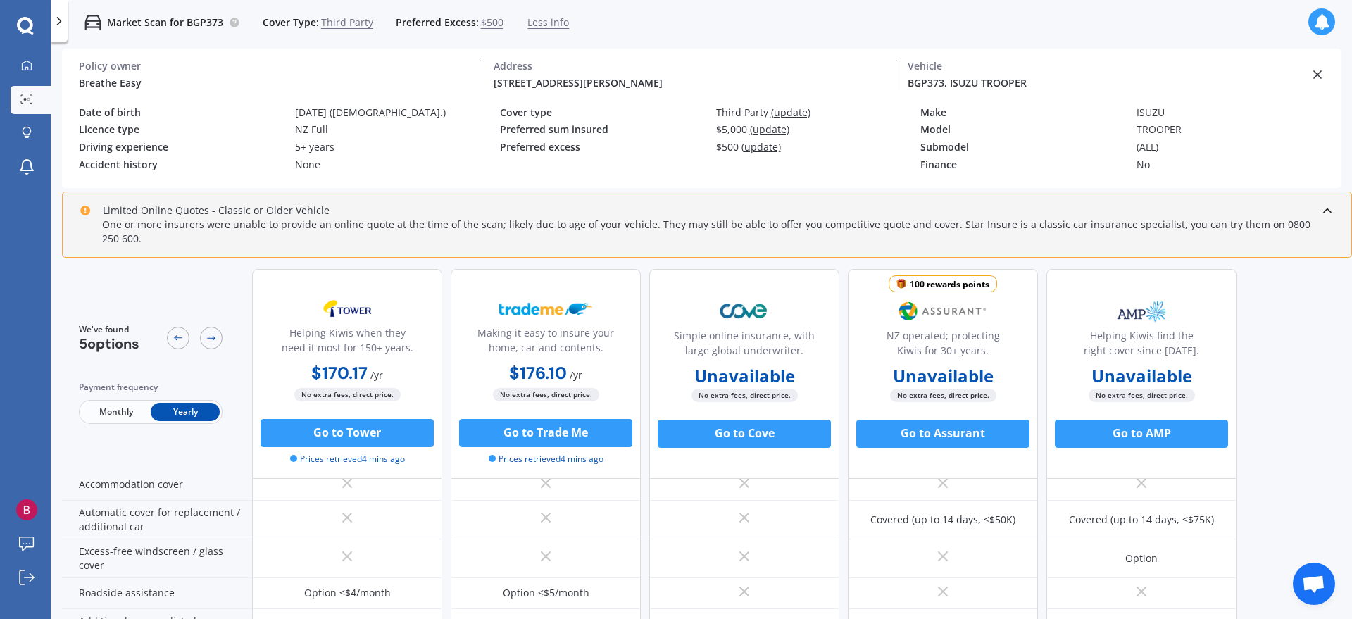
click at [1081, 494] on span "Open chat" at bounding box center [1313, 585] width 23 height 20
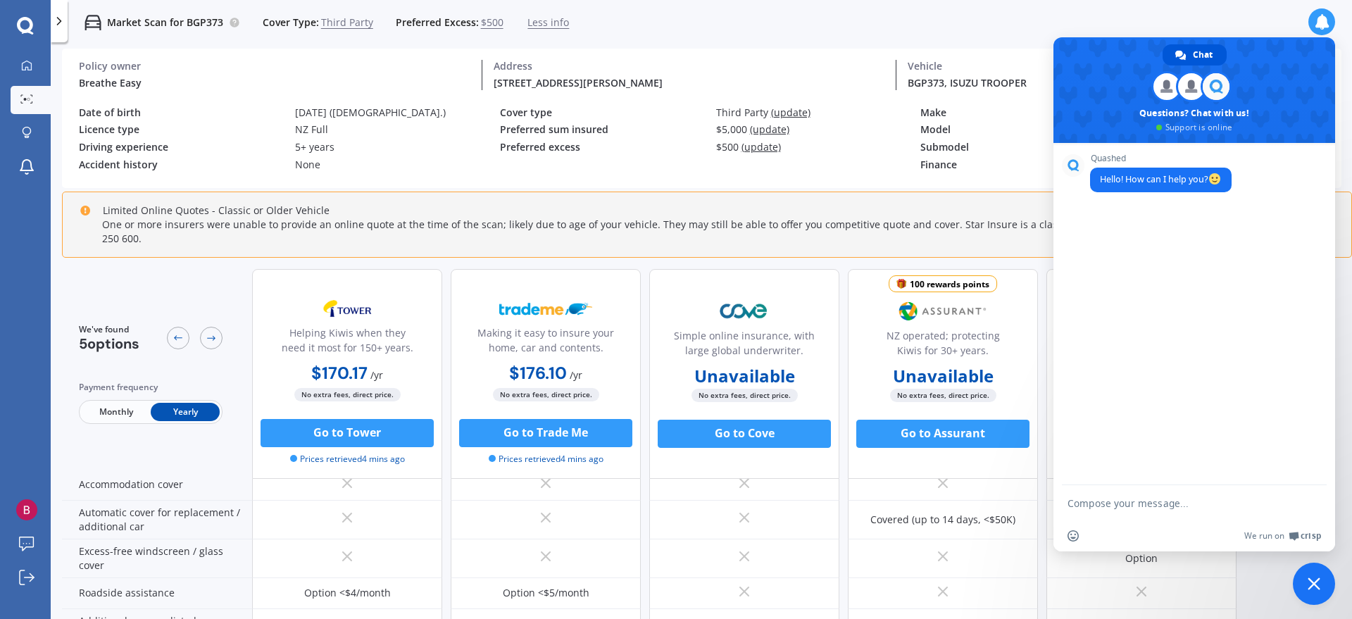
scroll to position [0, 0]
click at [1081, 215] on div "Quashed Hello! How can I help you?" at bounding box center [1194, 314] width 282 height 342
click at [1081, 494] on textarea "Compose your message..." at bounding box center [1179, 502] width 225 height 35
type textarea "I would like 3rd party insurance with glass coverage for the BGP373, Isuzu Troo…"
click at [1081, 483] on span "Send" at bounding box center [1309, 477] width 23 height 23
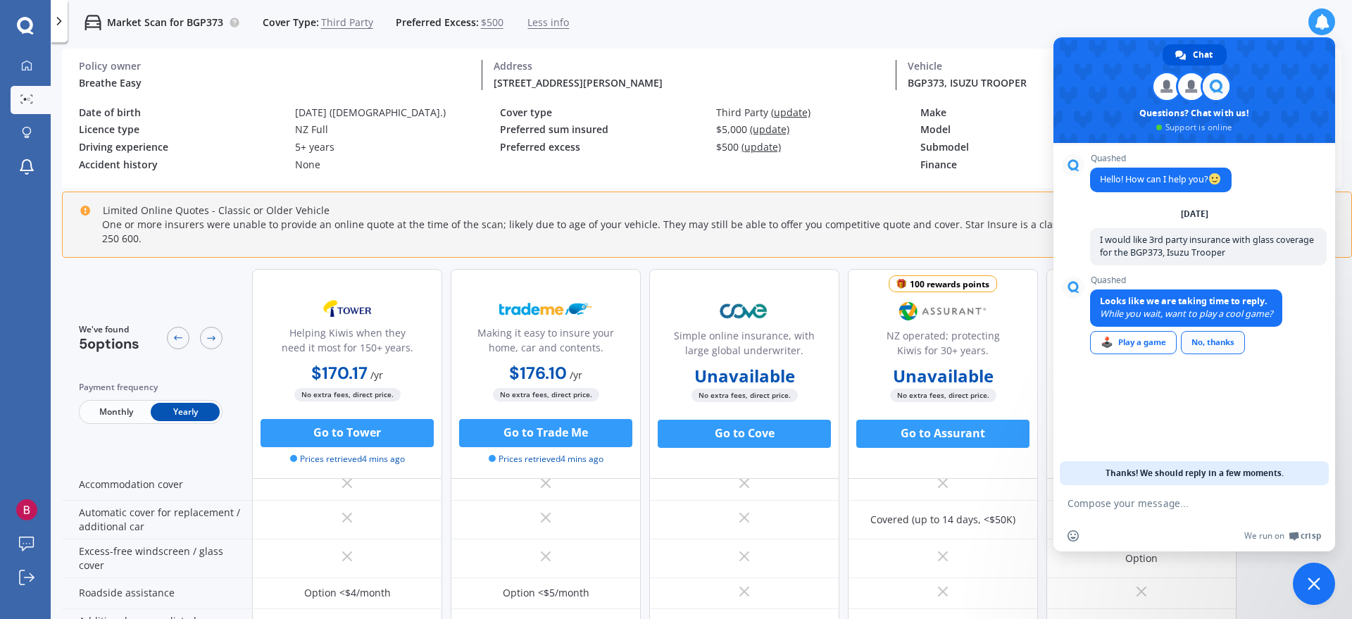
click at [1081, 341] on link "No, thanks" at bounding box center [1212, 342] width 64 height 23
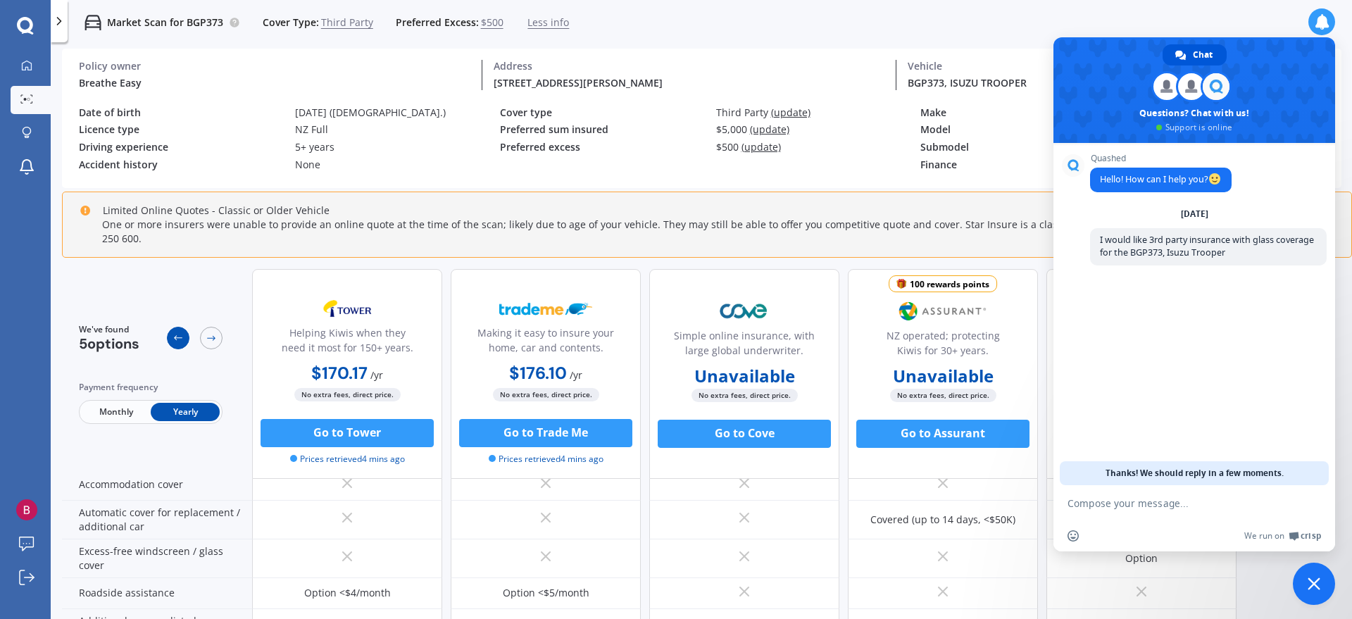
click at [180, 332] on icon at bounding box center [177, 337] width 11 height 11
click at [23, 21] on icon at bounding box center [25, 26] width 17 height 18
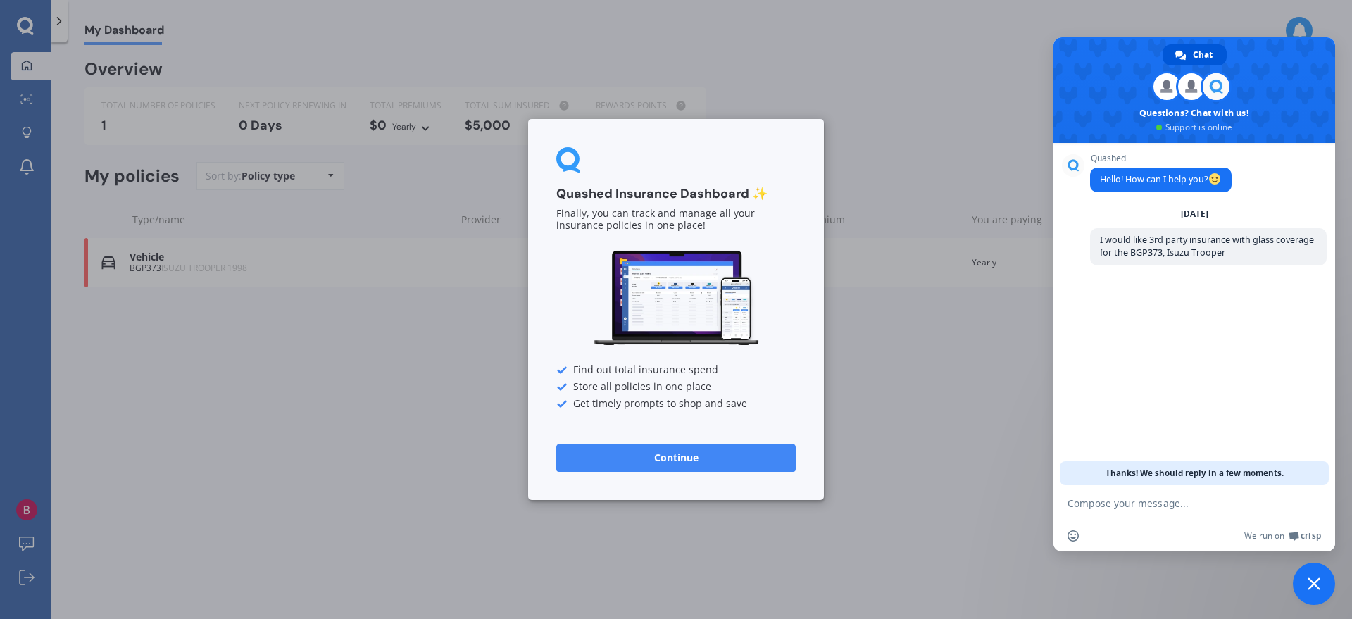
click at [662, 453] on button "Continue" at bounding box center [675, 457] width 239 height 28
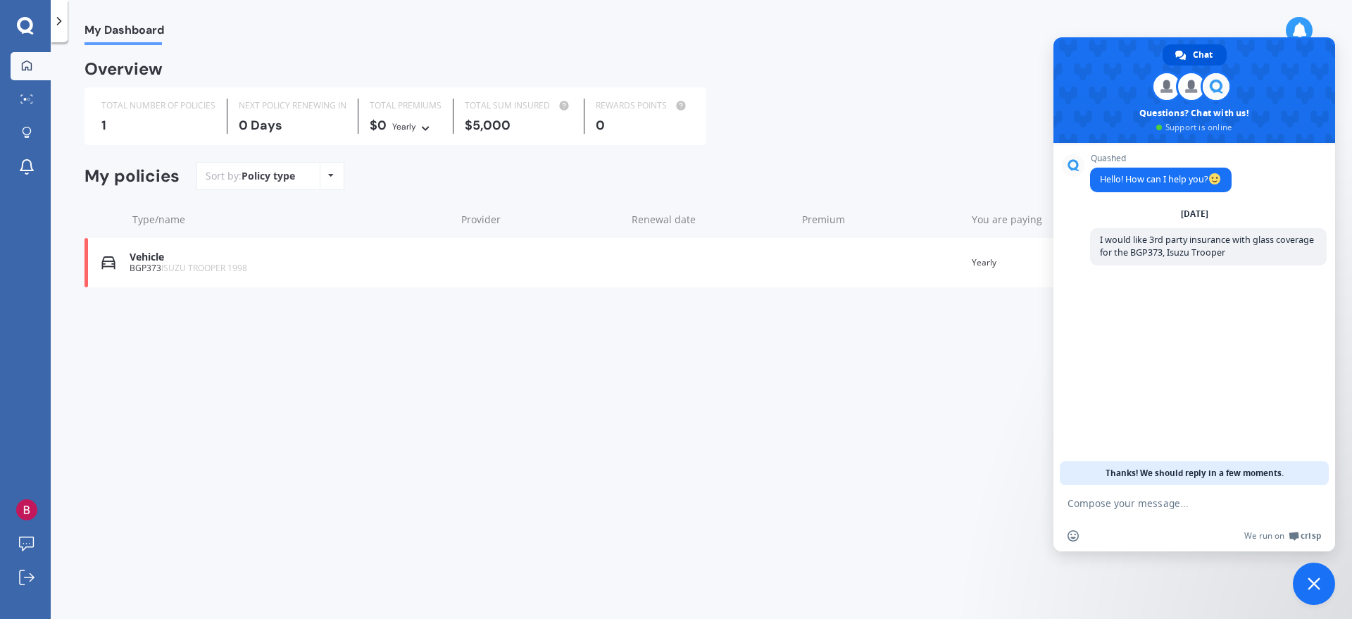
click at [326, 180] on div "Policy type Alphabetical Date added Renewing next" at bounding box center [331, 175] width 22 height 25
click at [422, 130] on icon at bounding box center [425, 126] width 10 height 8
click at [1081, 494] on span "Close chat" at bounding box center [1313, 583] width 13 height 13
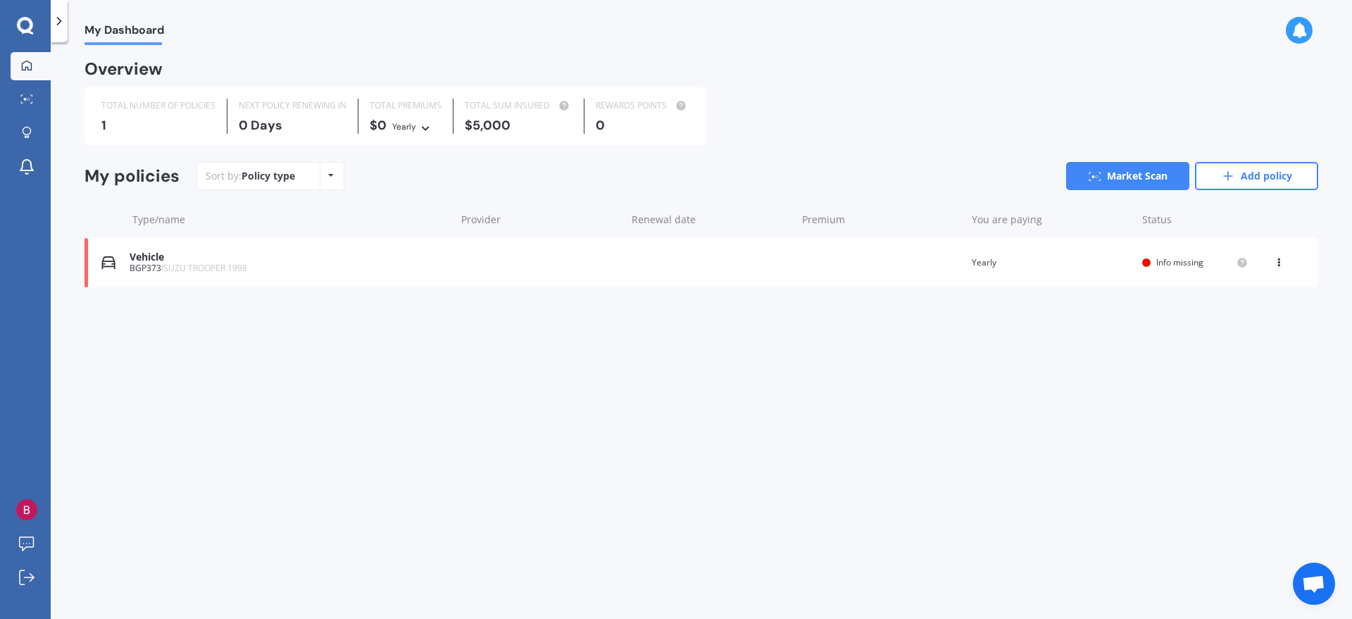
click at [1078, 461] on div "My Dashboard Overview TOTAL NUMBER OF POLICIES 1 NEXT POLICY RENEWING [DATE] TO…" at bounding box center [701, 333] width 1301 height 577
click at [1081, 176] on link "Market Scan" at bounding box center [1127, 176] width 123 height 28
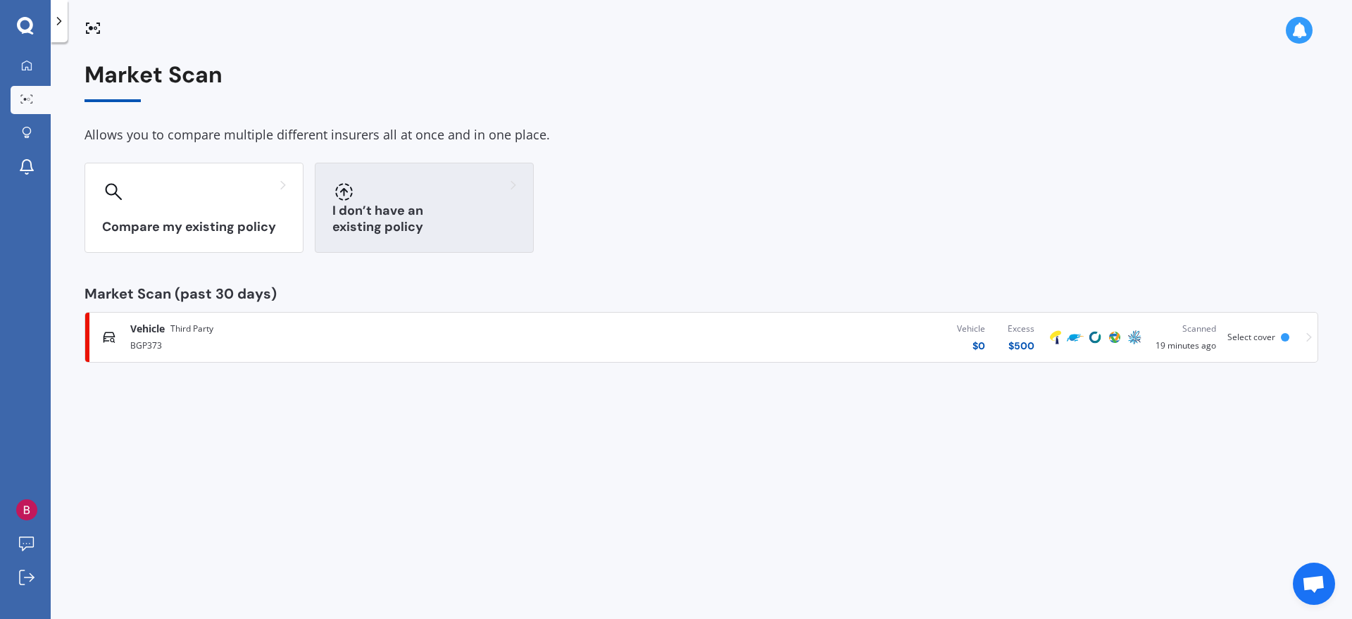
click at [390, 208] on div "I don’t have an existing policy" at bounding box center [424, 208] width 219 height 90
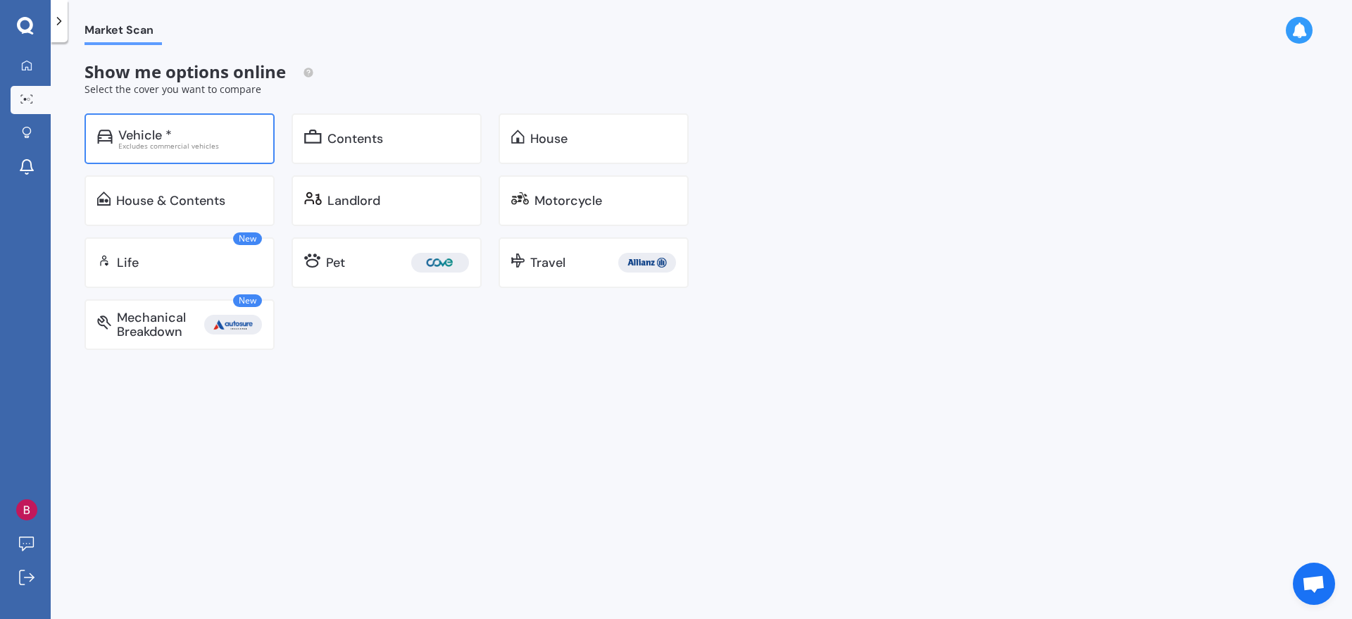
click at [177, 134] on div "Vehicle *" at bounding box center [190, 135] width 144 height 14
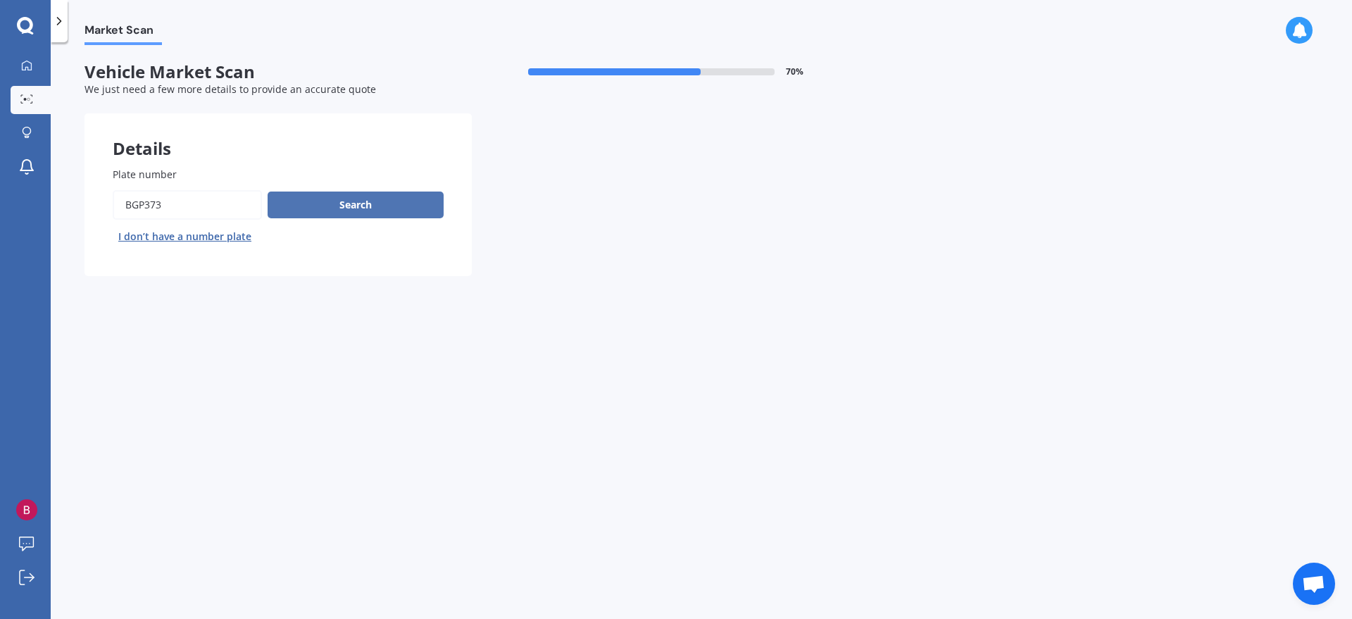
click at [317, 206] on button "Search" at bounding box center [355, 204] width 176 height 27
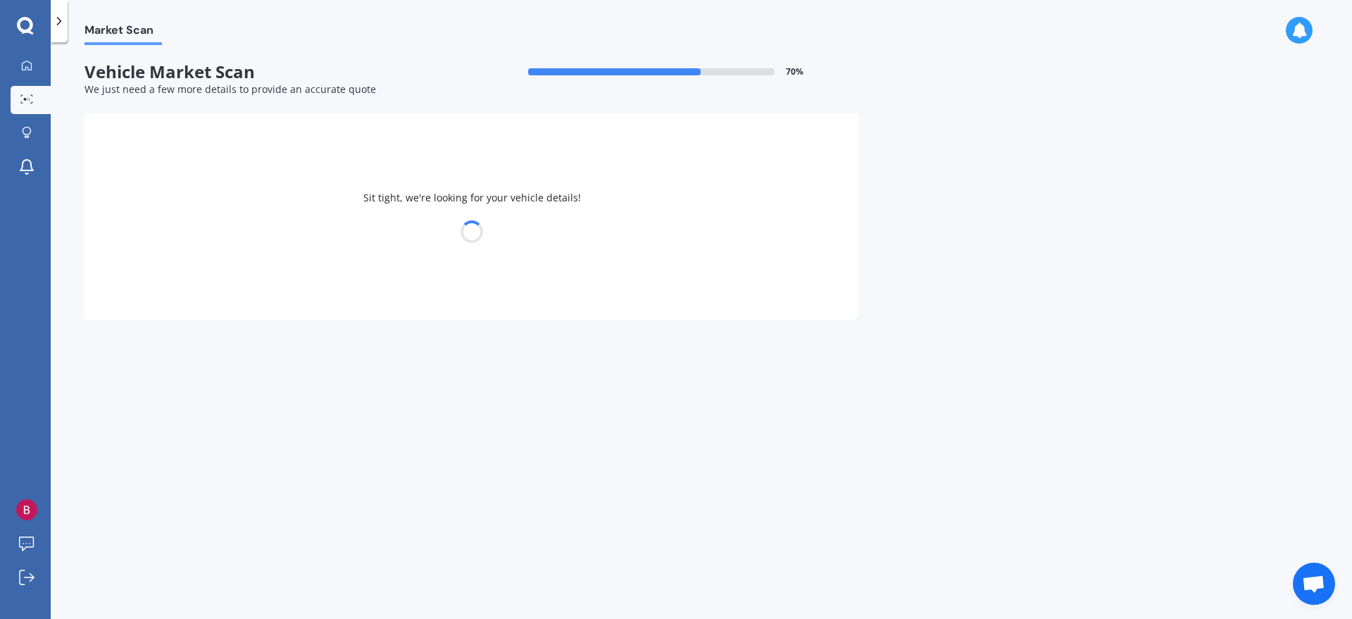
select select "ISUZU"
select select "TROOPER"
select select "06"
select select "09"
select select "1965"
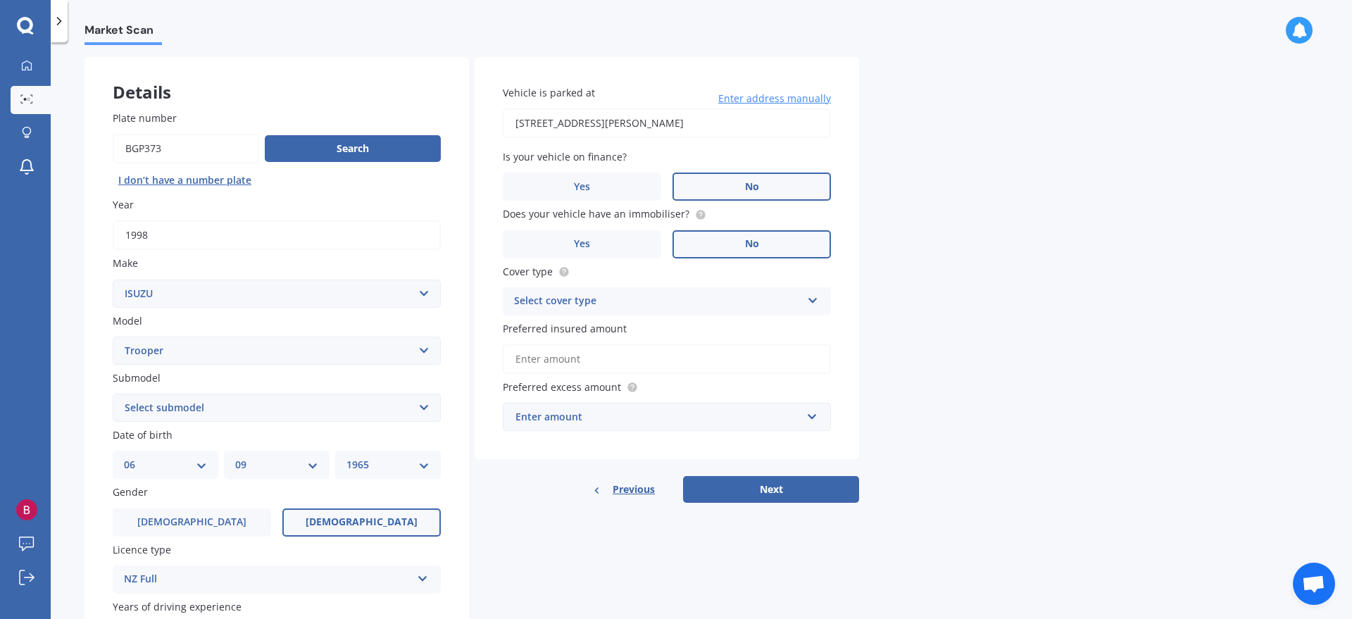
scroll to position [55, 0]
click at [812, 304] on icon at bounding box center [813, 299] width 12 height 10
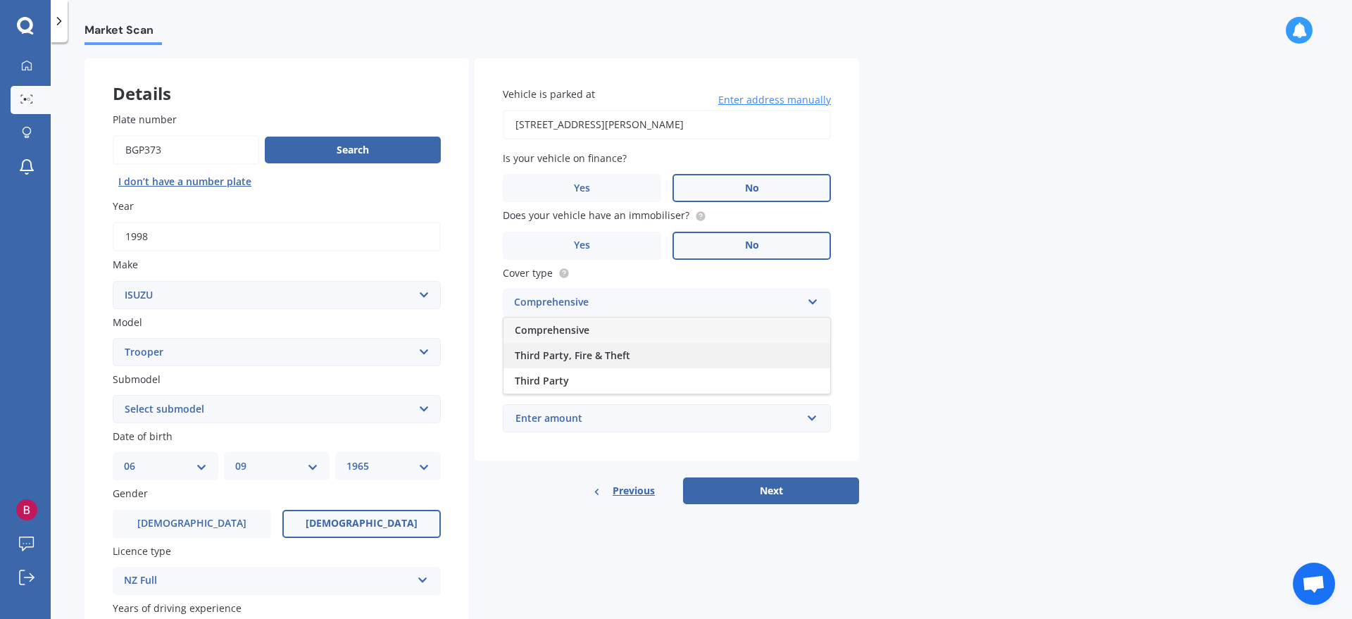
click at [784, 351] on div "Third Party, Fire & Theft" at bounding box center [666, 355] width 327 height 25
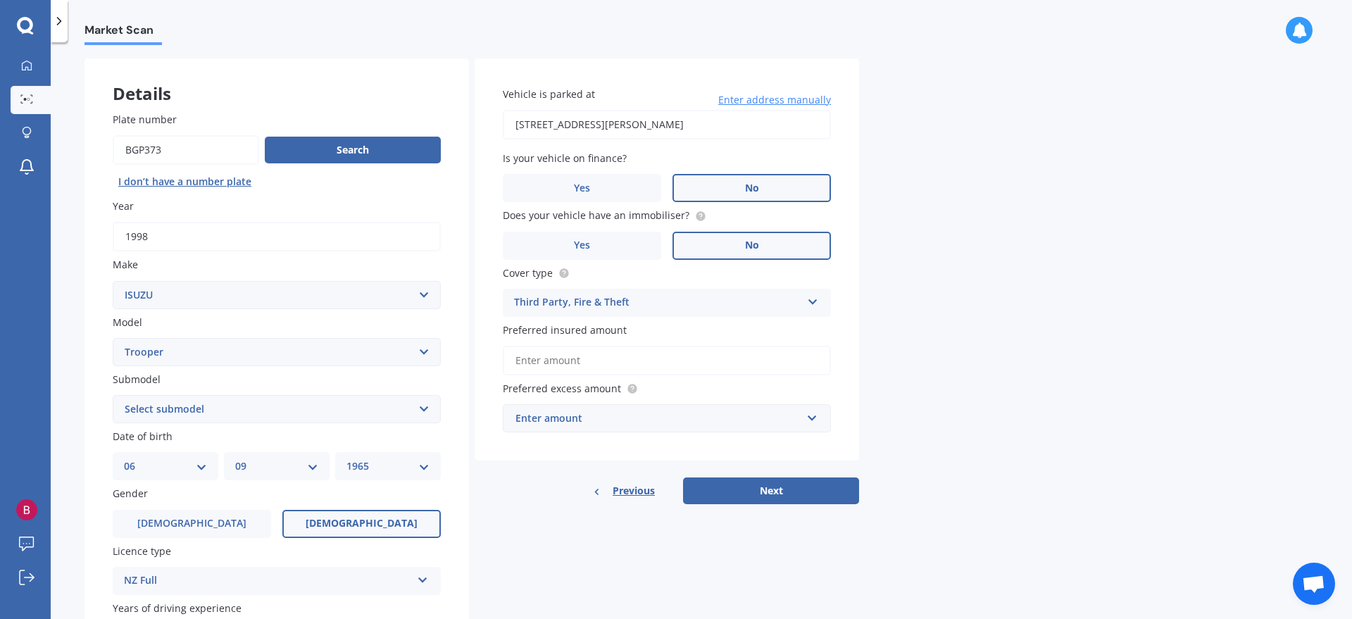
click at [731, 360] on input "Preferred insured amount" at bounding box center [667, 361] width 328 height 30
click at [830, 393] on div "Preferred excess amount Enter amount $100 $400 $500 $750 $1,000 $1,500 $2,000" at bounding box center [667, 406] width 328 height 51
click at [812, 417] on input "text" at bounding box center [661, 418] width 315 height 27
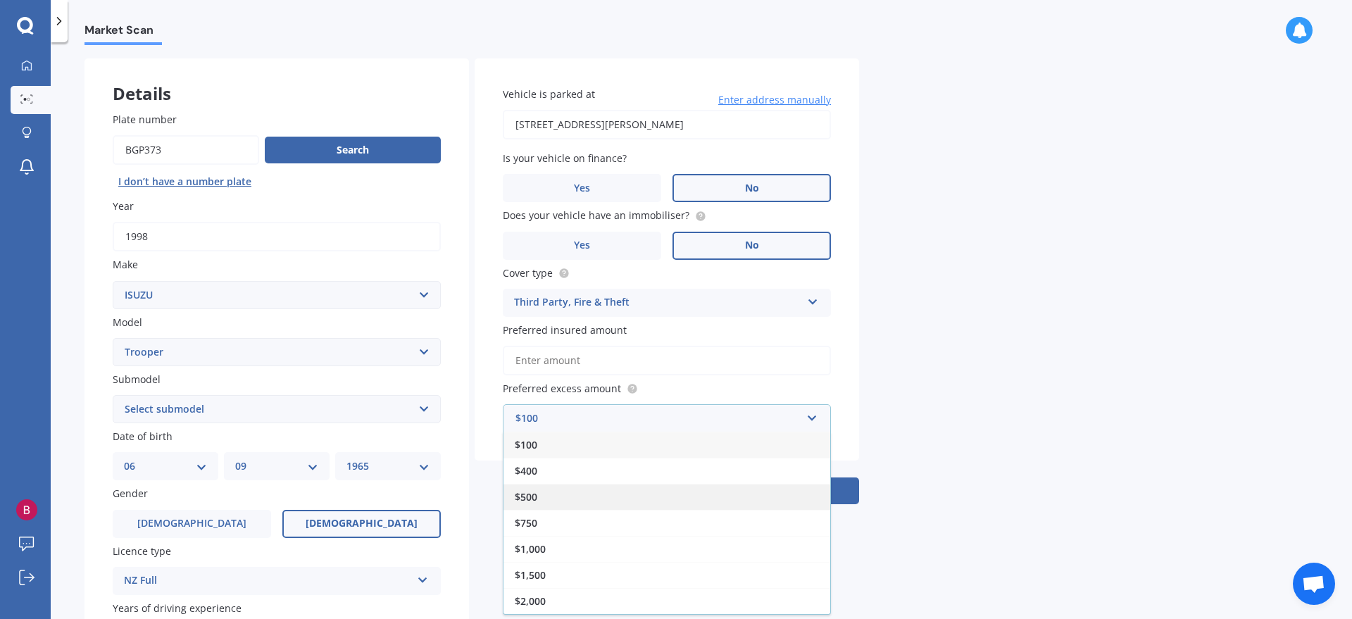
click at [736, 494] on div "$500" at bounding box center [666, 497] width 327 height 26
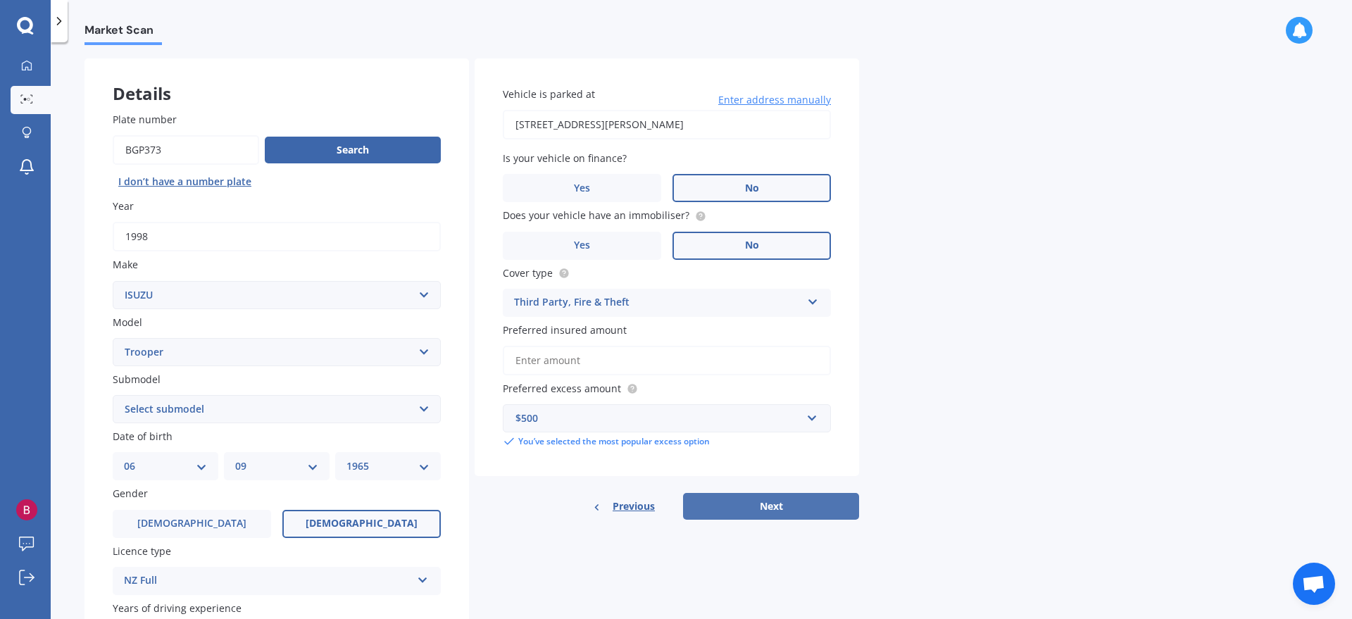
click at [774, 494] on button "Next" at bounding box center [771, 506] width 176 height 27
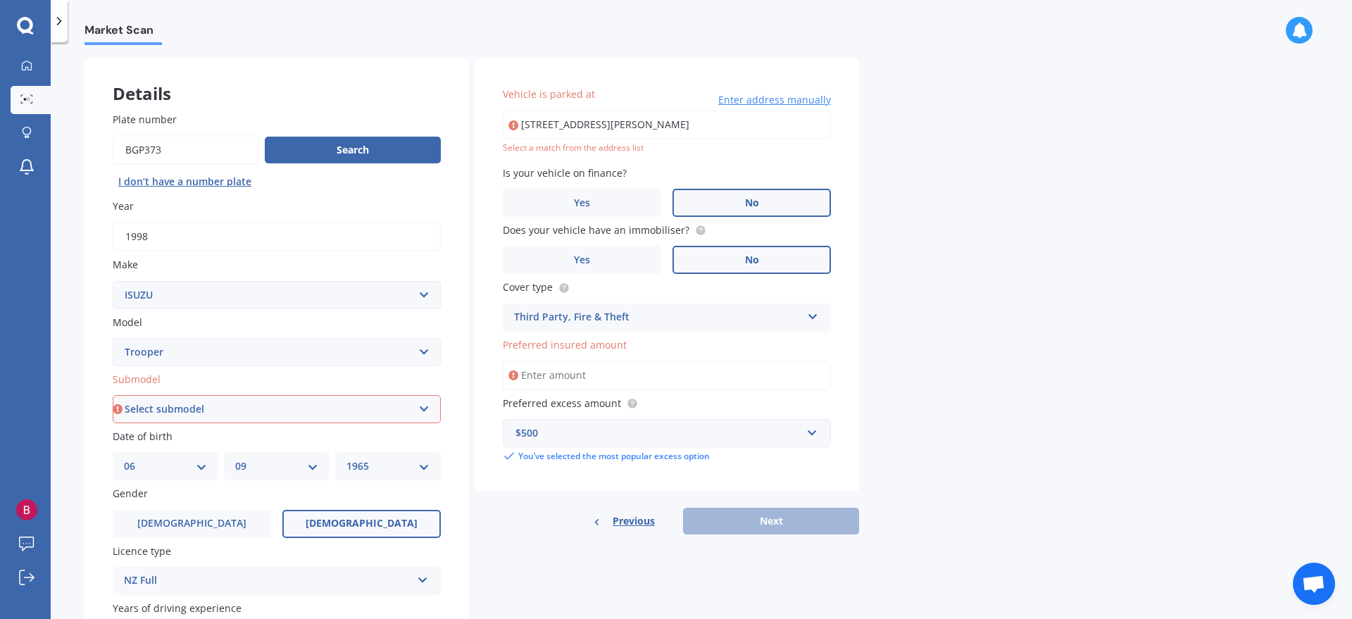
click at [693, 127] on input "[STREET_ADDRESS][PERSON_NAME]" at bounding box center [667, 125] width 328 height 30
type input "[STREET_ADDRESS][PERSON_NAME]"
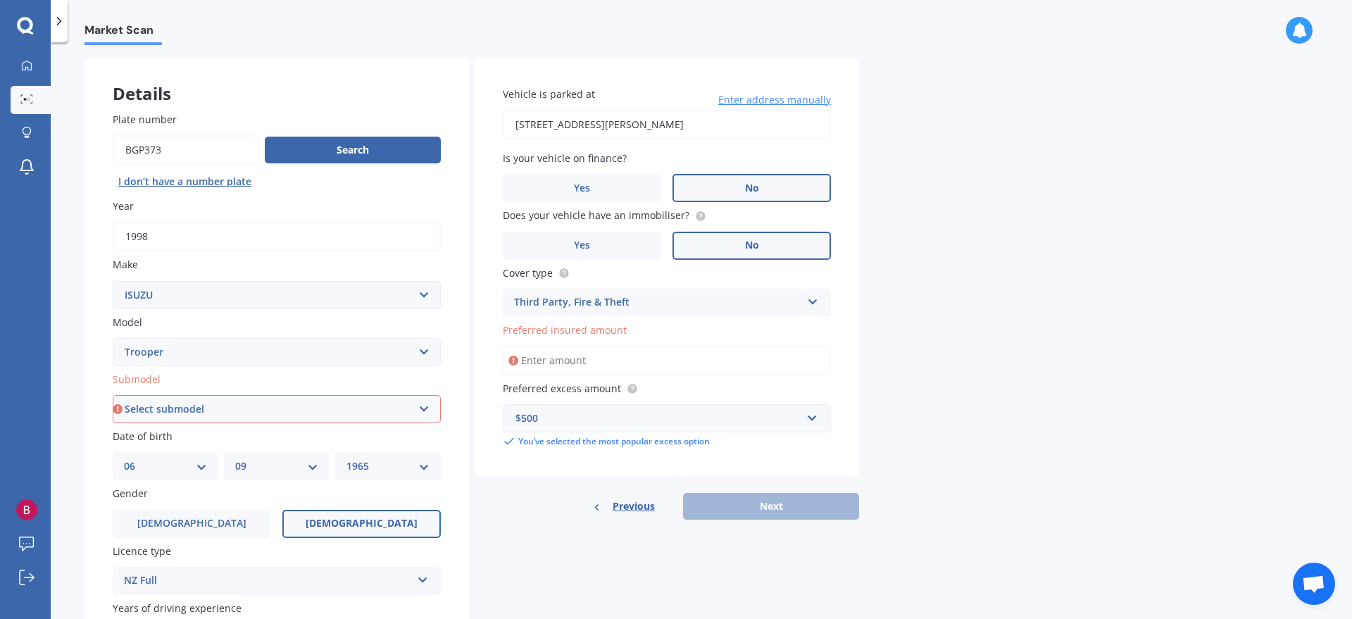
click at [674, 353] on input "Preferred insured amount" at bounding box center [667, 361] width 328 height 30
click at [514, 359] on icon at bounding box center [513, 360] width 10 height 14
click at [555, 363] on input "Preferred insured amount" at bounding box center [667, 361] width 328 height 30
type input "$4"
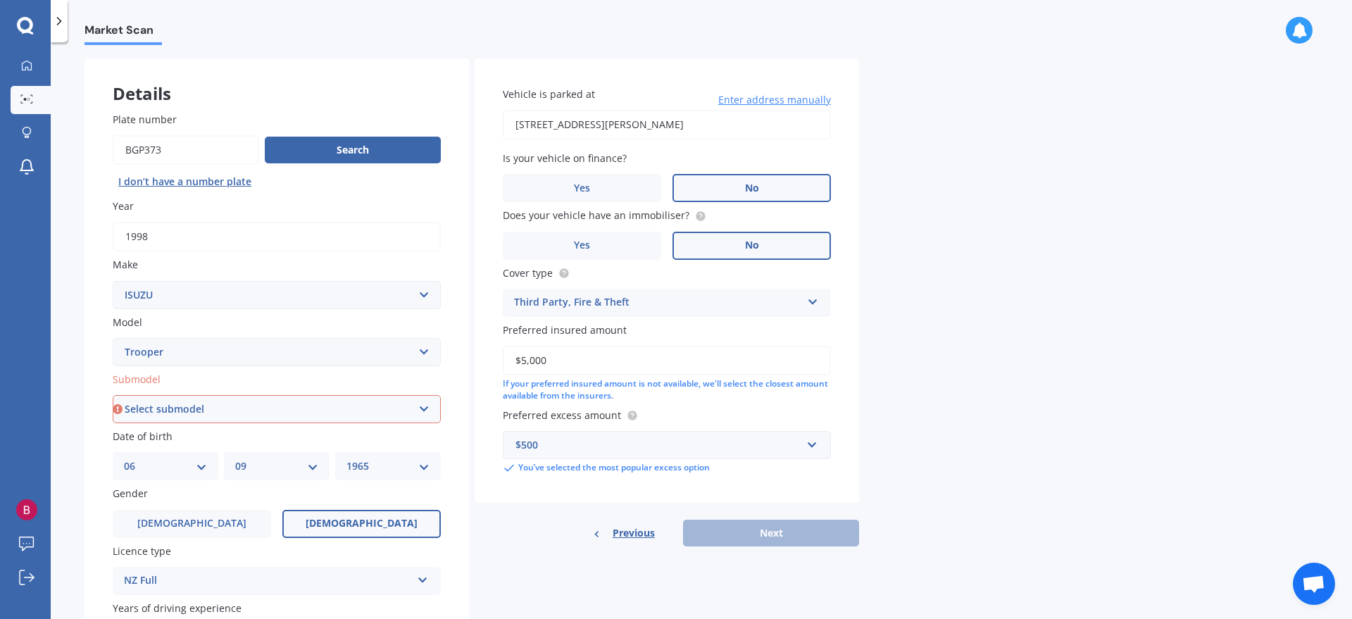
click at [527, 358] on input "$5,000" at bounding box center [667, 361] width 328 height 30
type input "$5,000"
click at [707, 391] on div "If your preferred insured amount is not available, we'll select the closest amo…" at bounding box center [667, 390] width 328 height 24
click at [704, 494] on div "Previous Next" at bounding box center [666, 533] width 384 height 27
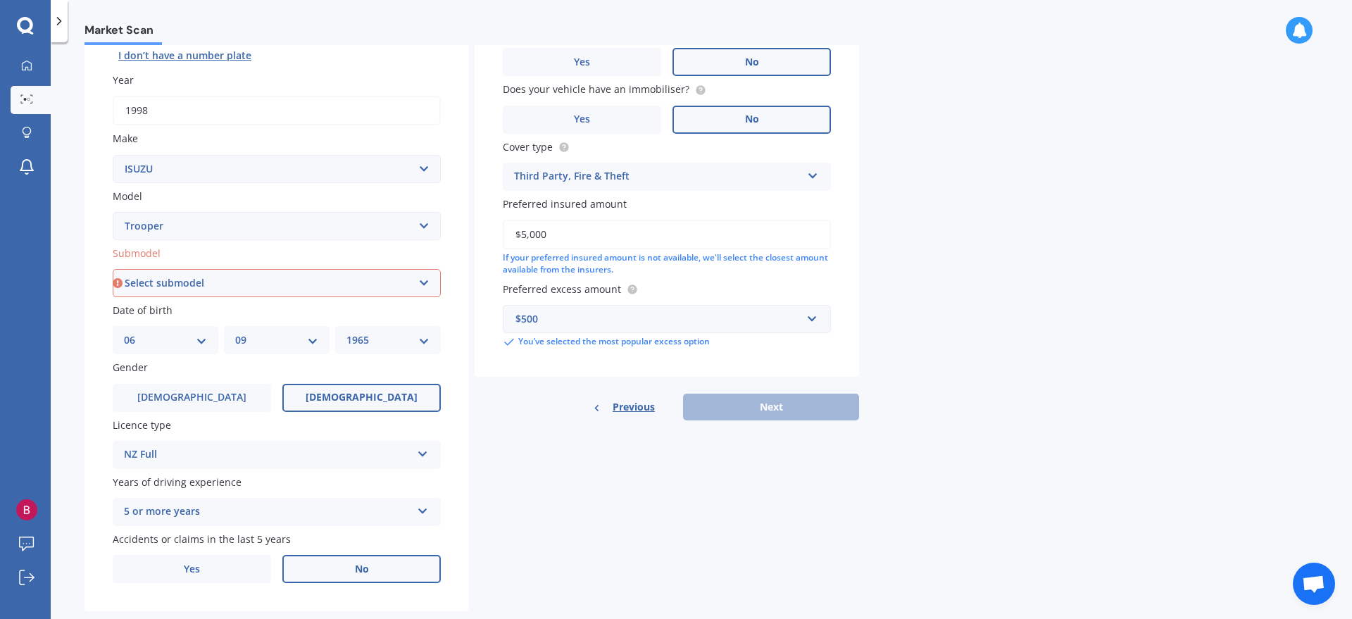
scroll to position [210, 0]
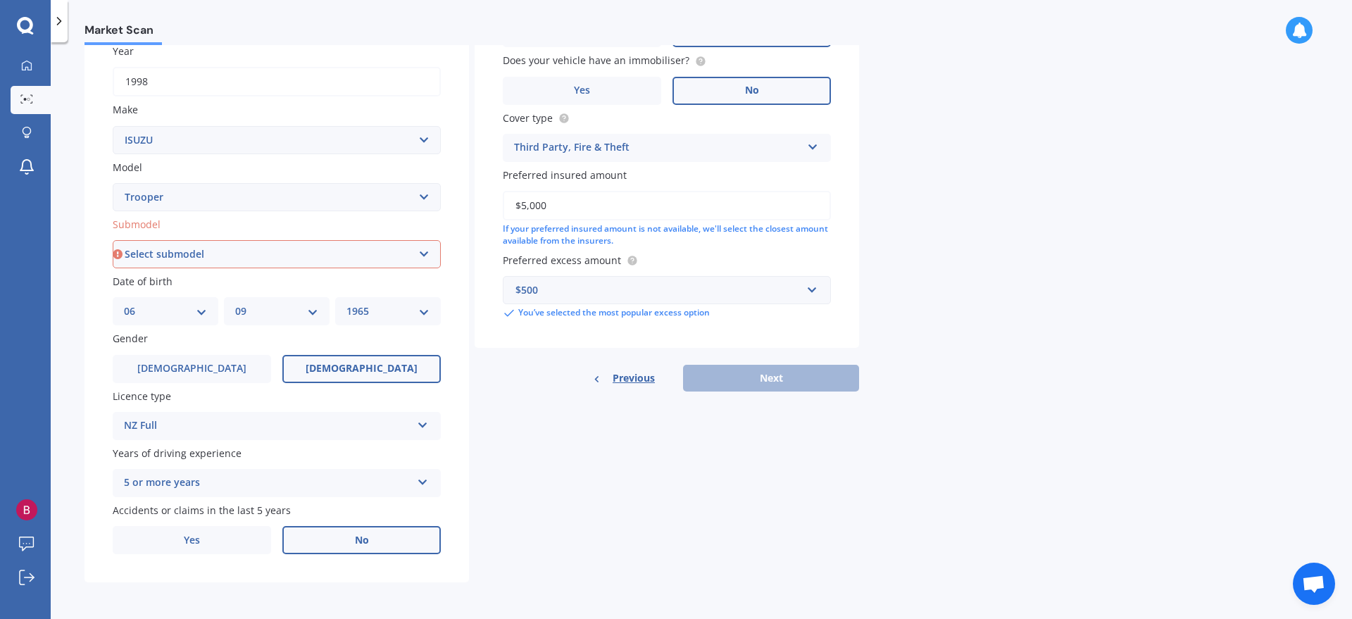
click at [352, 494] on label "No" at bounding box center [361, 540] width 158 height 28
click at [0, 0] on input "No" at bounding box center [0, 0] width 0 height 0
click at [426, 252] on select "Select submodel (All)" at bounding box center [277, 254] width 328 height 28
select select "(ALL)"
click at [113, 240] on select "Select submodel (All)" at bounding box center [277, 254] width 328 height 28
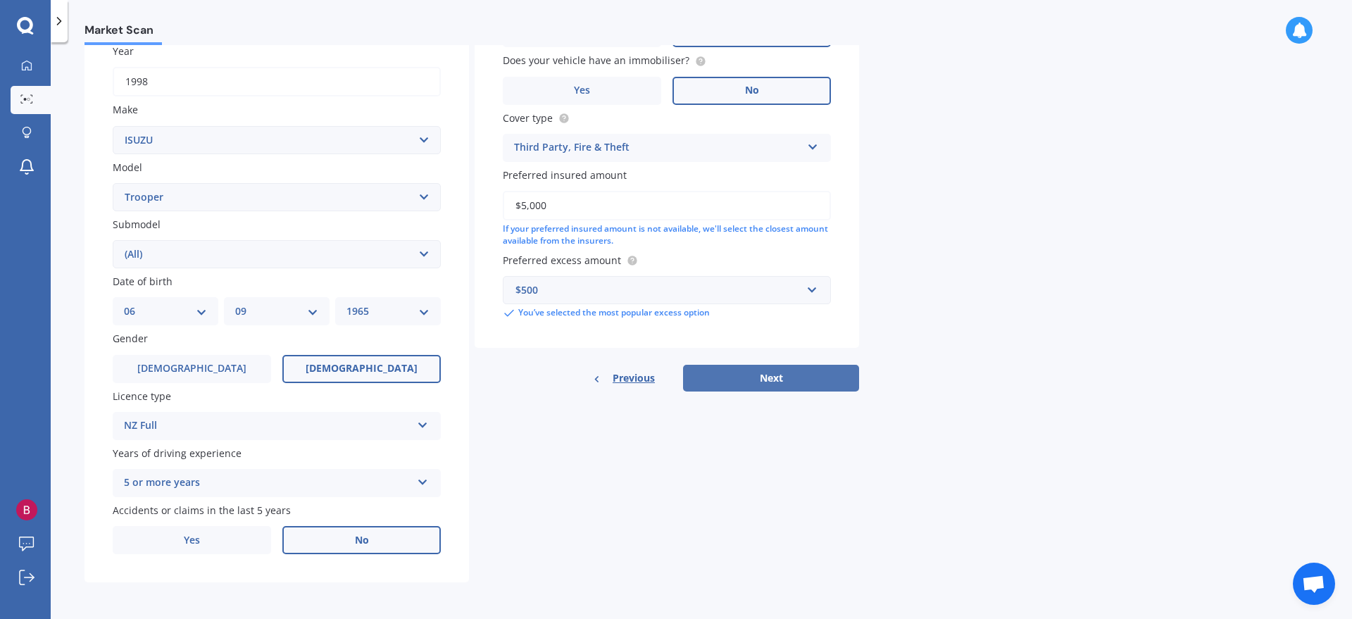
click at [767, 372] on button "Next" at bounding box center [771, 378] width 176 height 27
select select "06"
select select "09"
select select "1965"
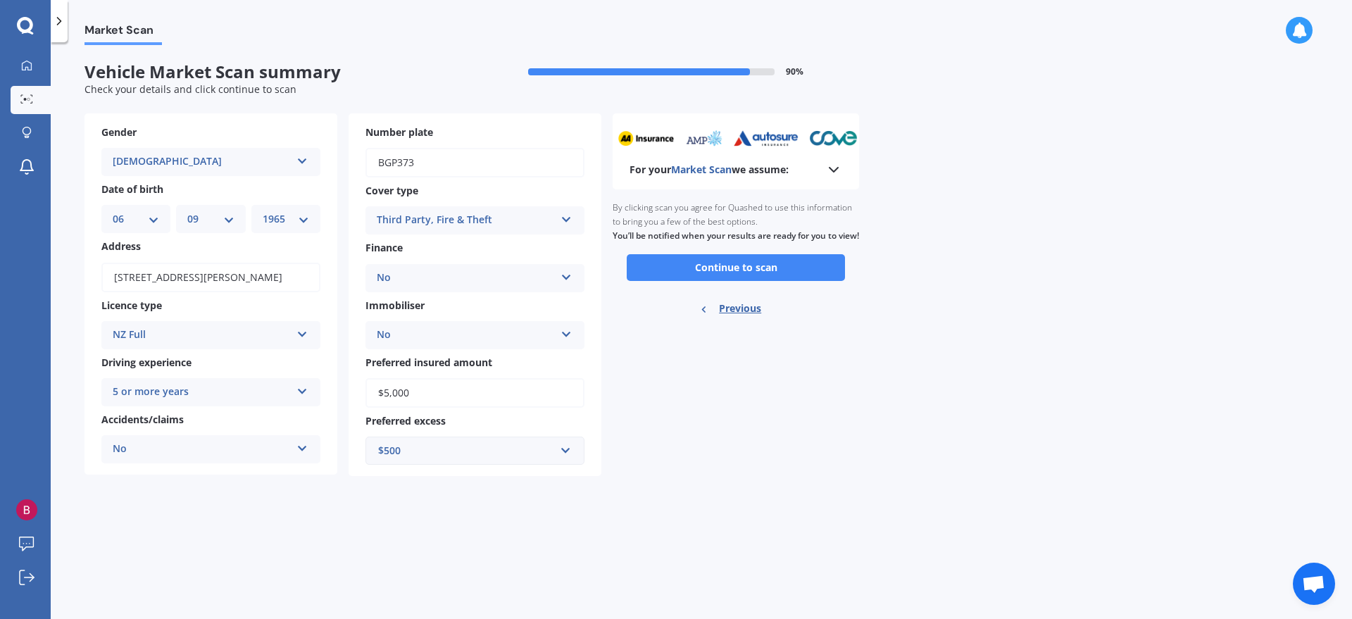
scroll to position [0, 0]
click at [769, 280] on button "Continue to scan" at bounding box center [735, 267] width 218 height 27
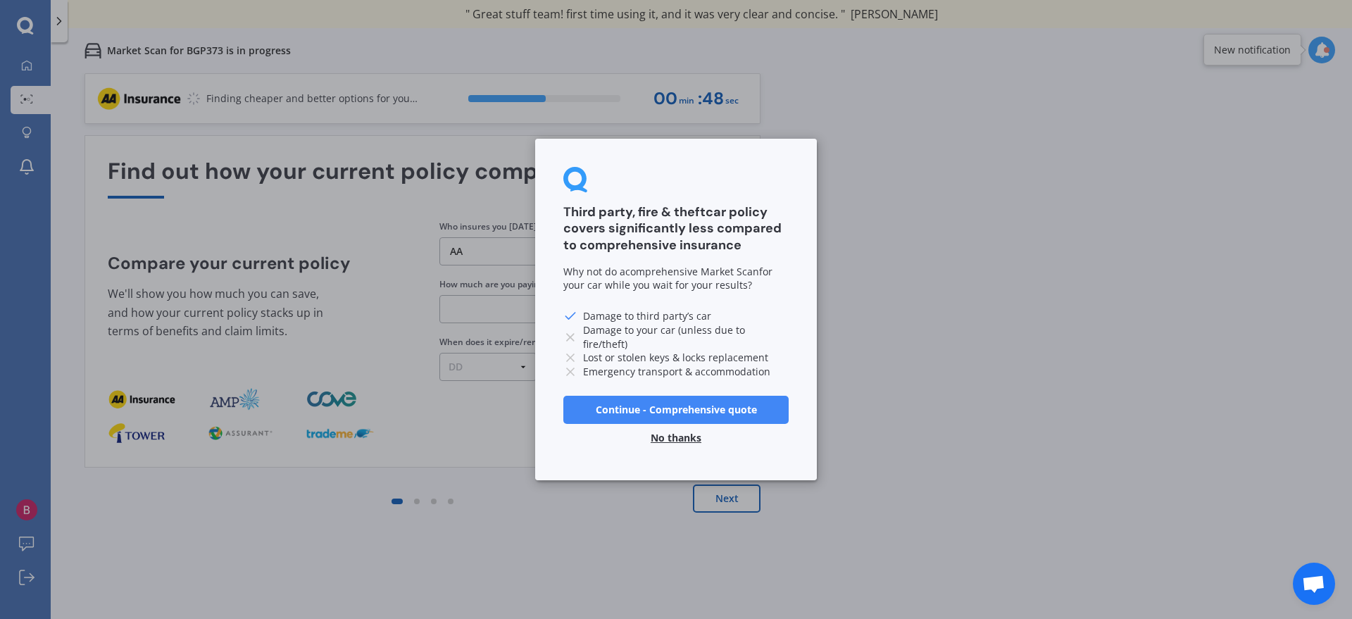
click at [672, 437] on button "No thanks" at bounding box center [676, 438] width 68 height 28
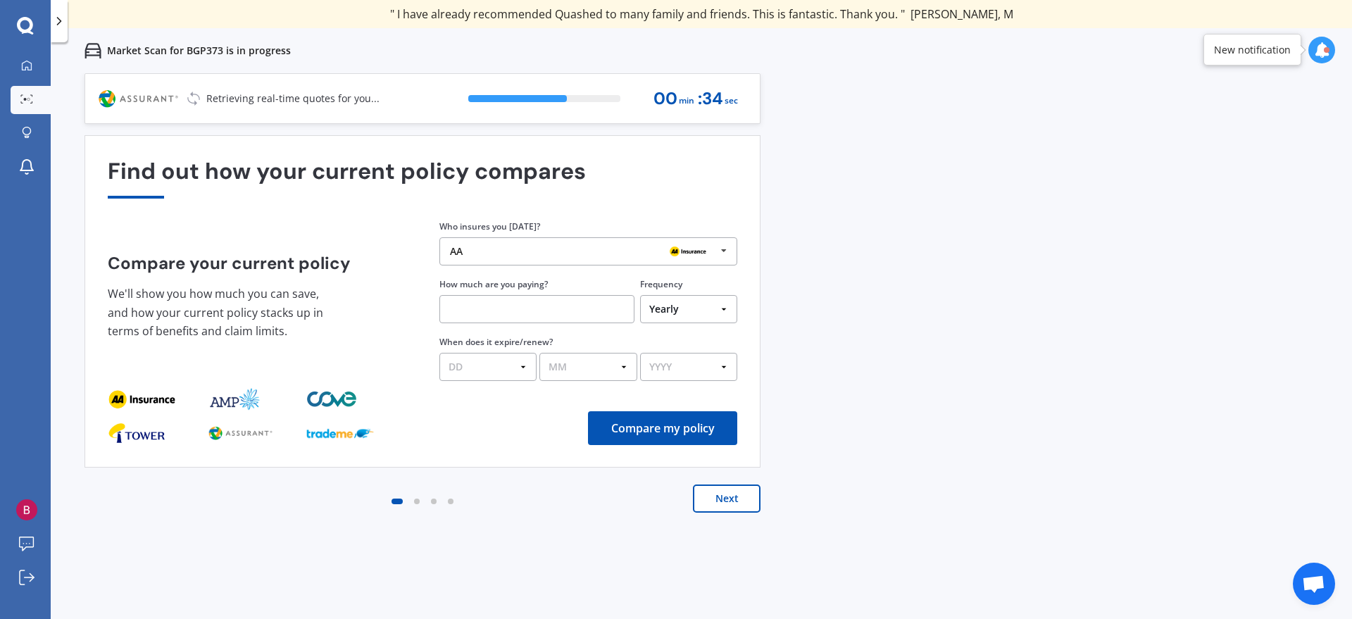
click at [1081, 50] on div at bounding box center [1326, 50] width 6 height 6
click at [1081, 55] on div "Market Scan for BGP373 is in progress" at bounding box center [701, 50] width 1301 height 45
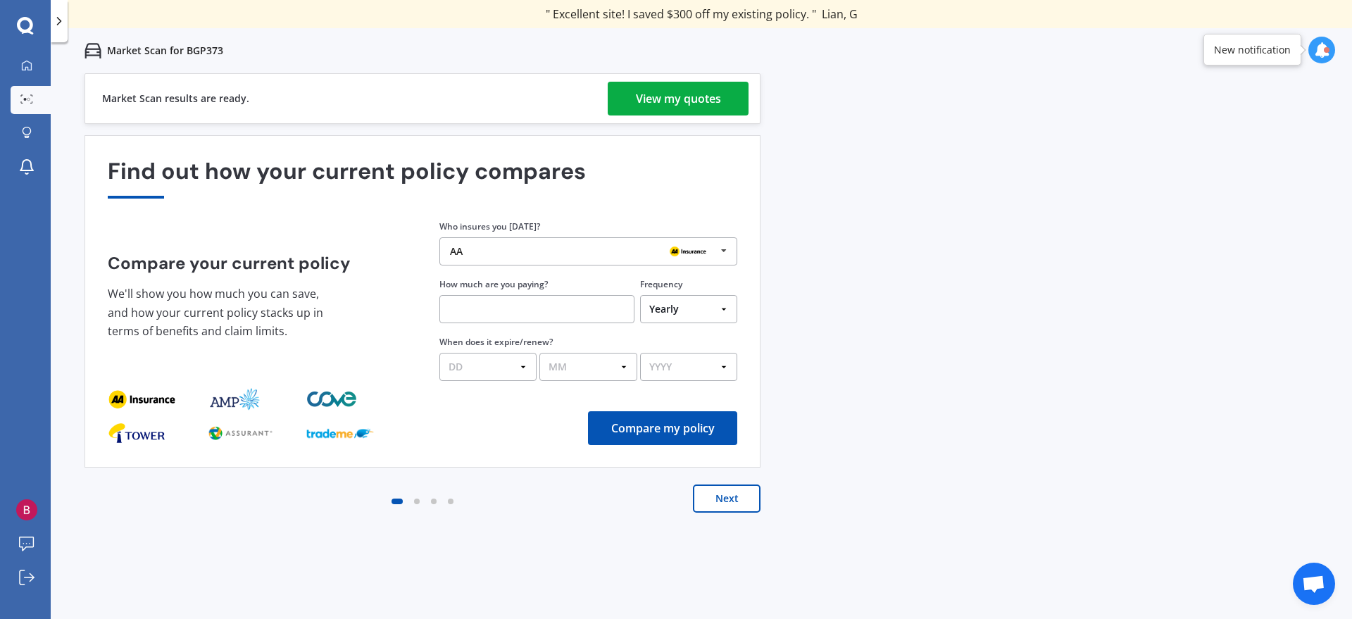
click at [988, 246] on div "Previous 60,000+ Kiwis have signed up to shop and save on insurance with us " H…" at bounding box center [701, 382] width 1301 height 619
click at [707, 99] on div "View my quotes" at bounding box center [678, 99] width 85 height 34
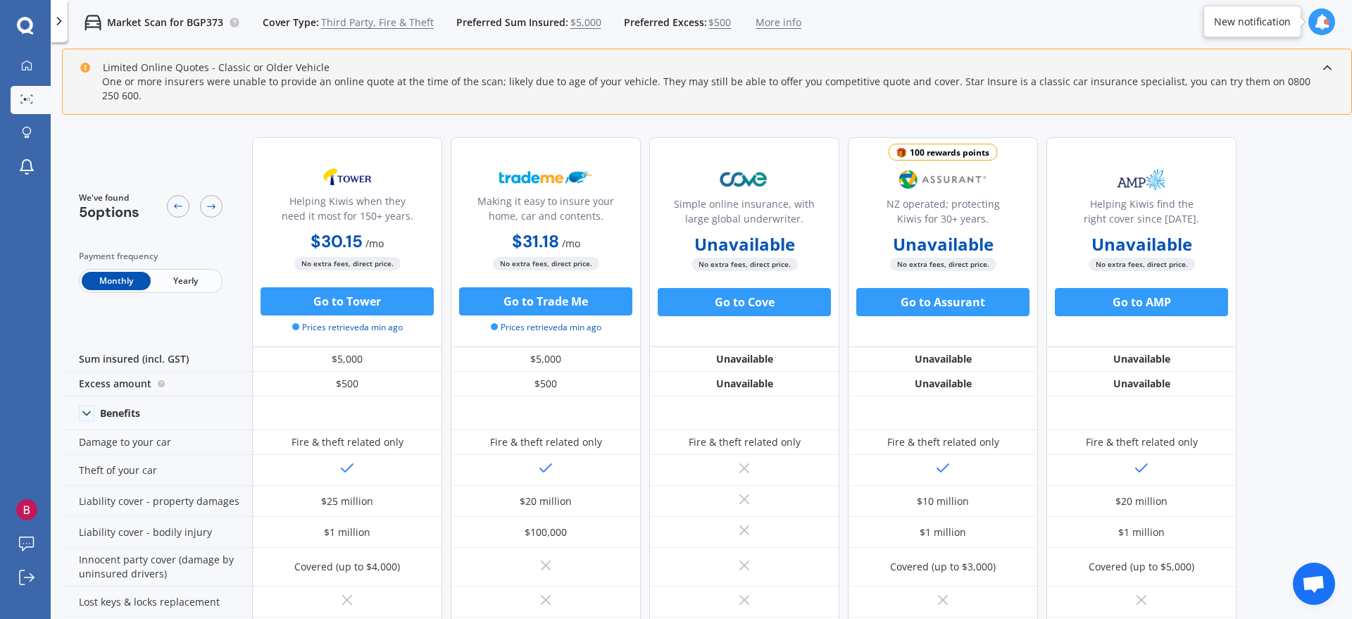
click at [189, 272] on span "Yearly" at bounding box center [185, 281] width 69 height 18
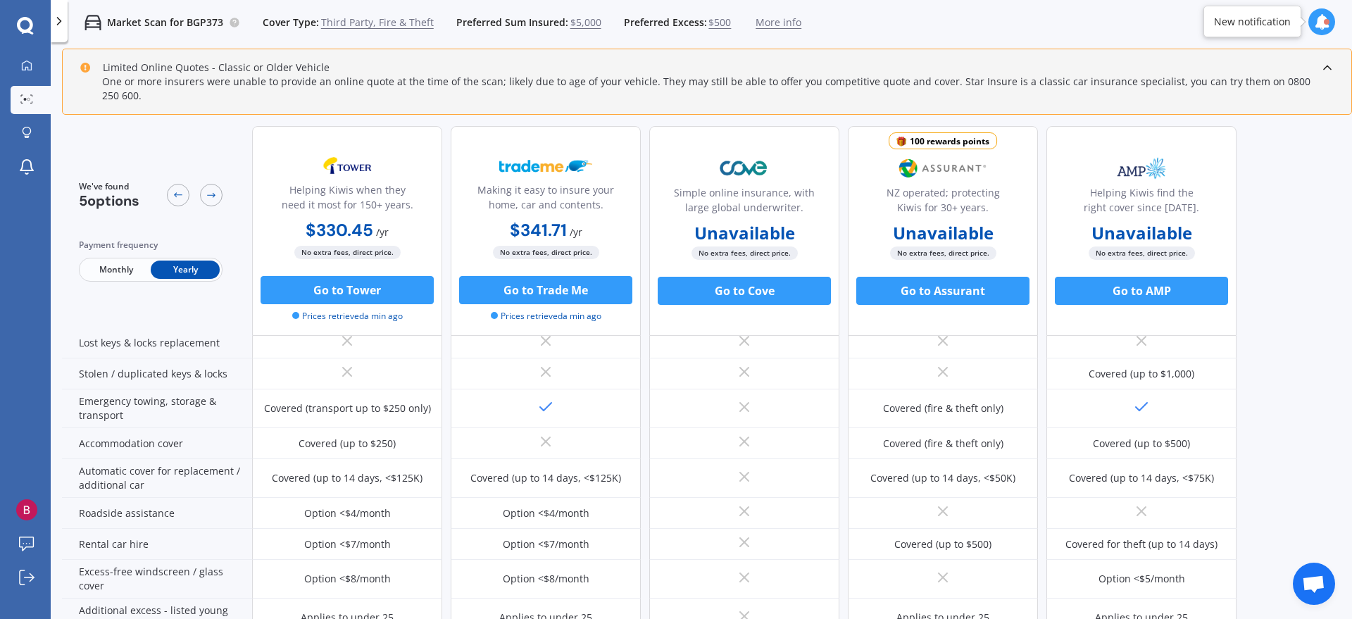
scroll to position [166, 0]
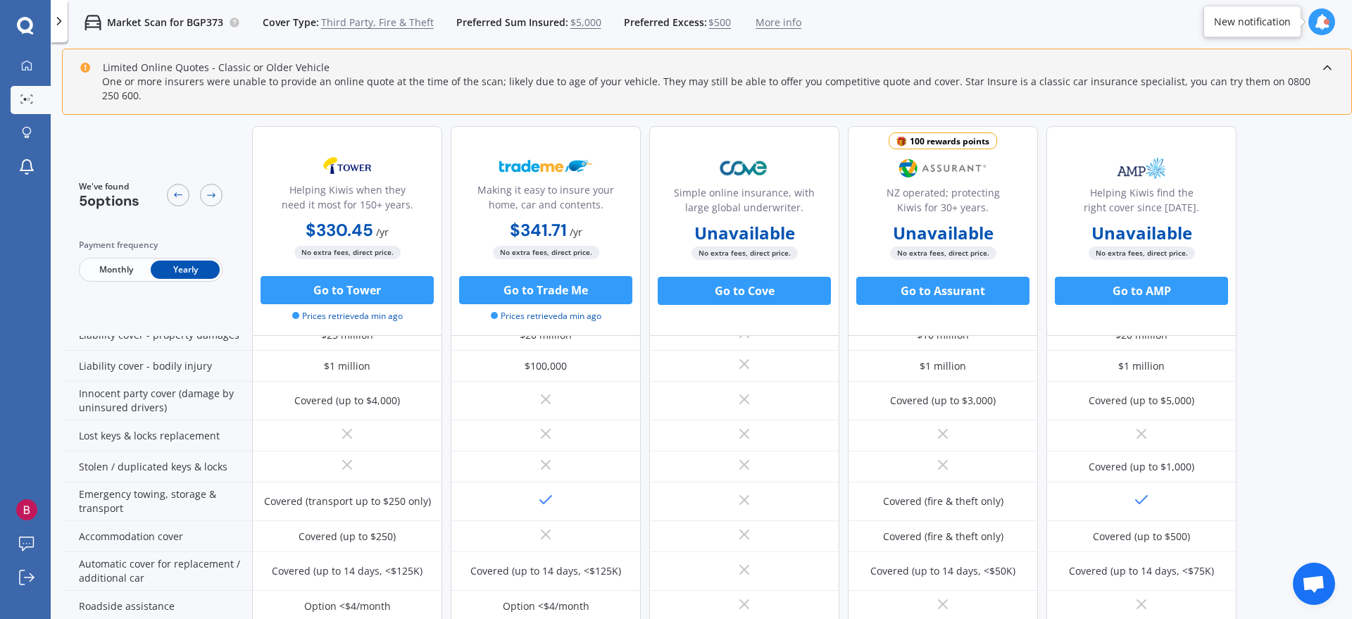
click at [1081, 18] on icon at bounding box center [1321, 21] width 15 height 15
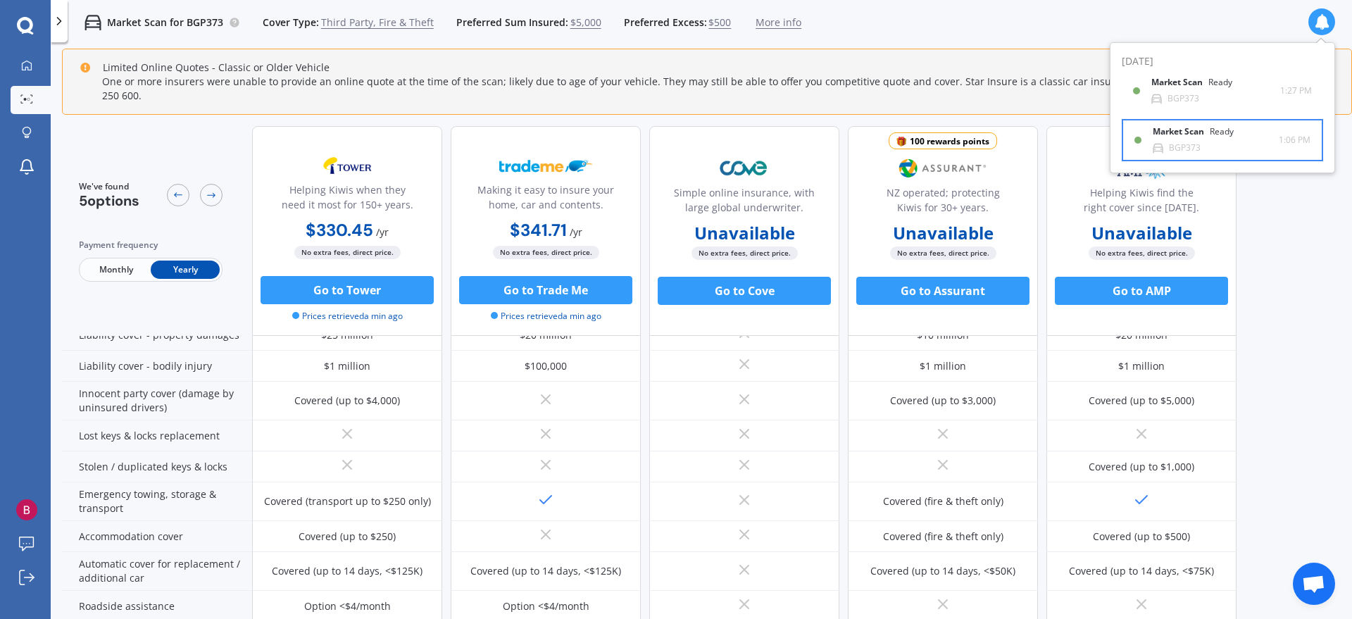
click at [1081, 134] on div "Market Scan Ready BGP373" at bounding box center [1215, 140] width 126 height 26
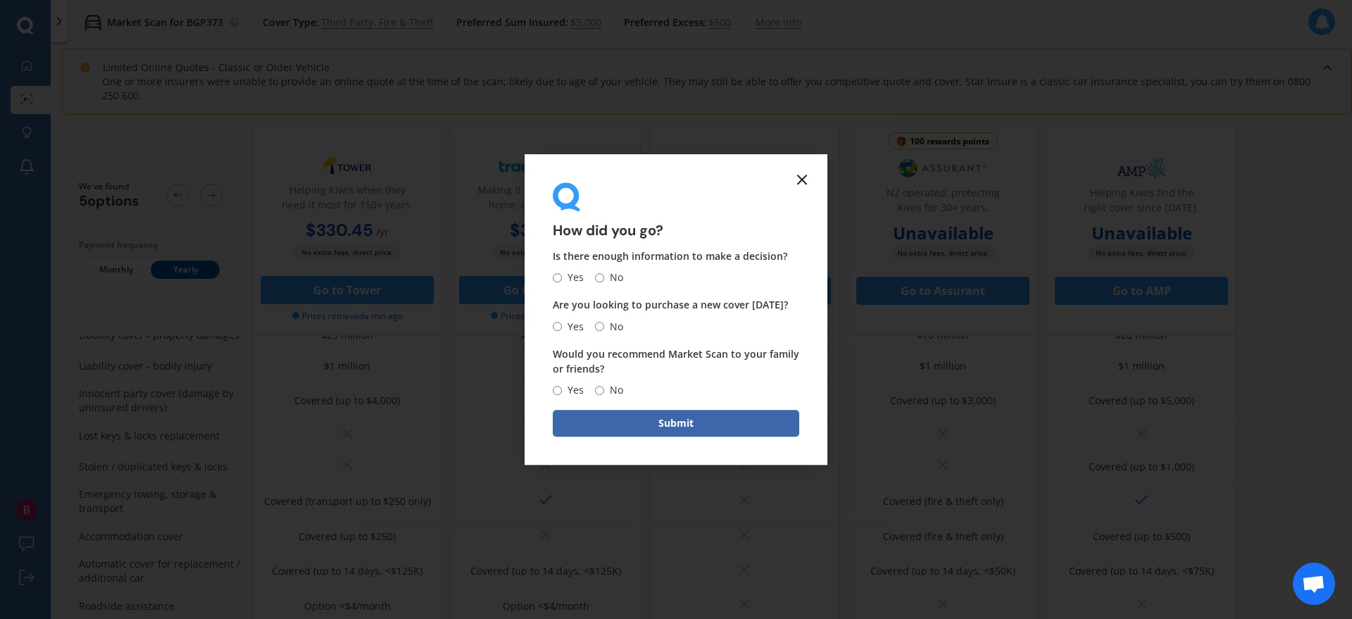
click at [805, 179] on icon at bounding box center [801, 179] width 17 height 17
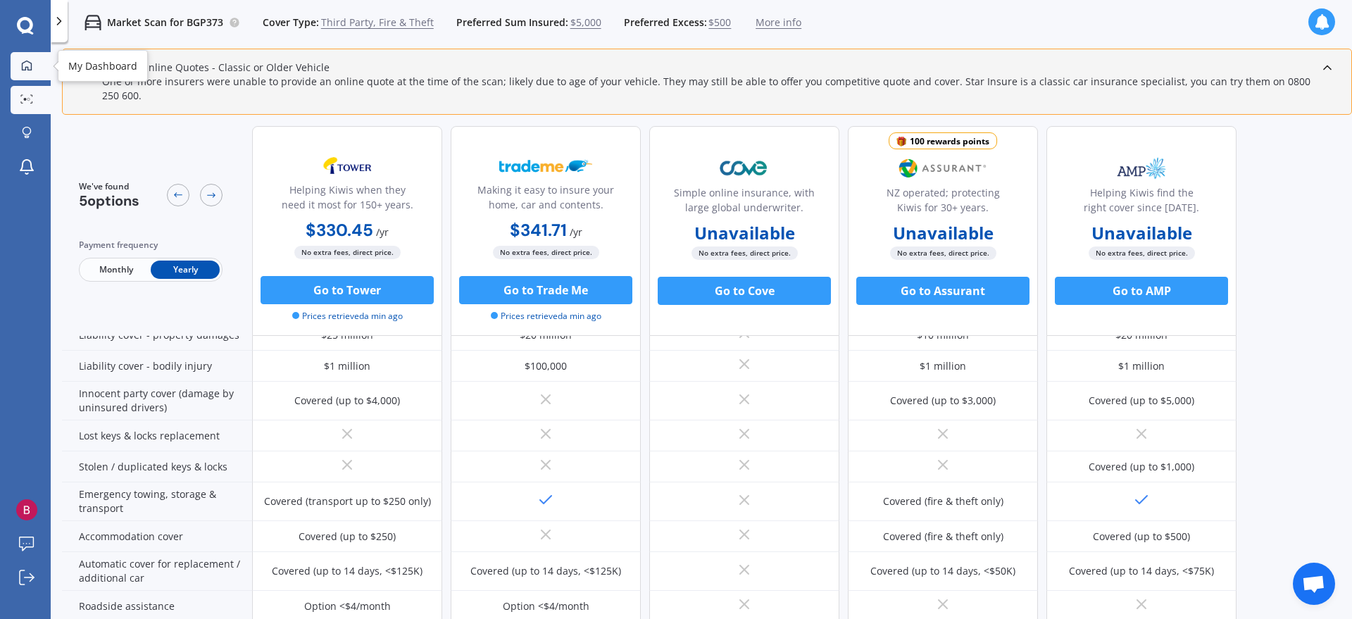
click at [30, 60] on icon at bounding box center [26, 65] width 11 height 11
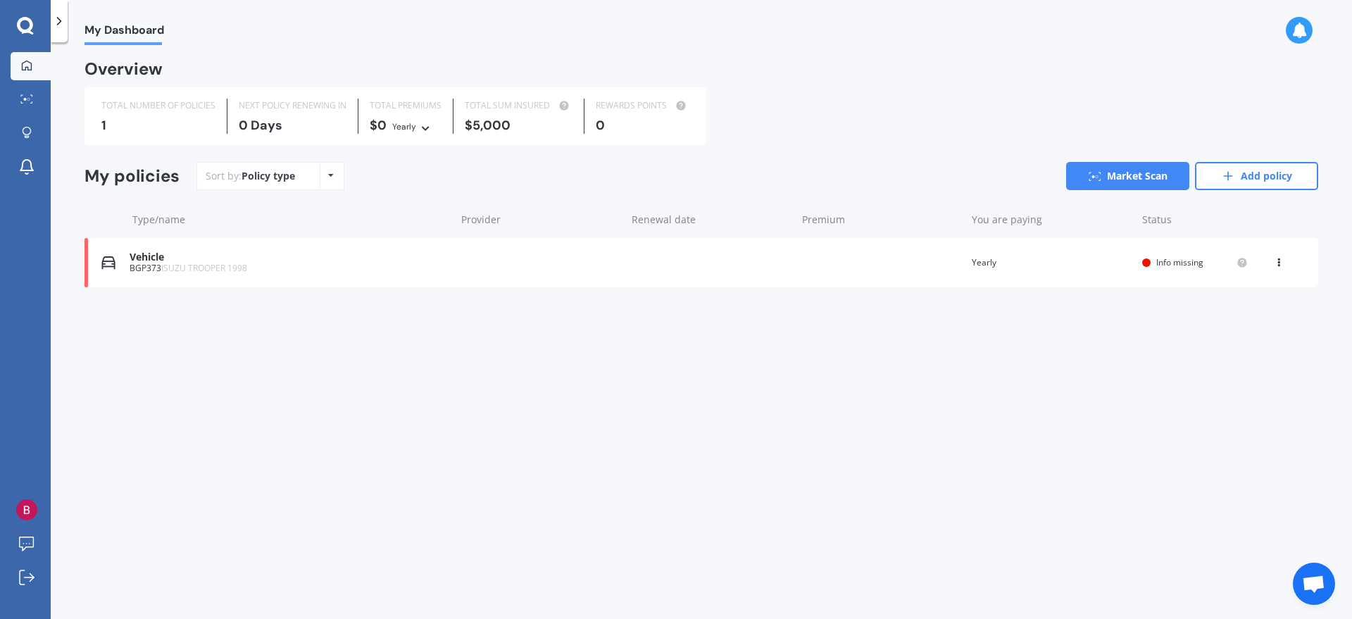
click at [298, 263] on div "BGP373 ISUZU TROOPER 1998" at bounding box center [289, 268] width 319 height 10
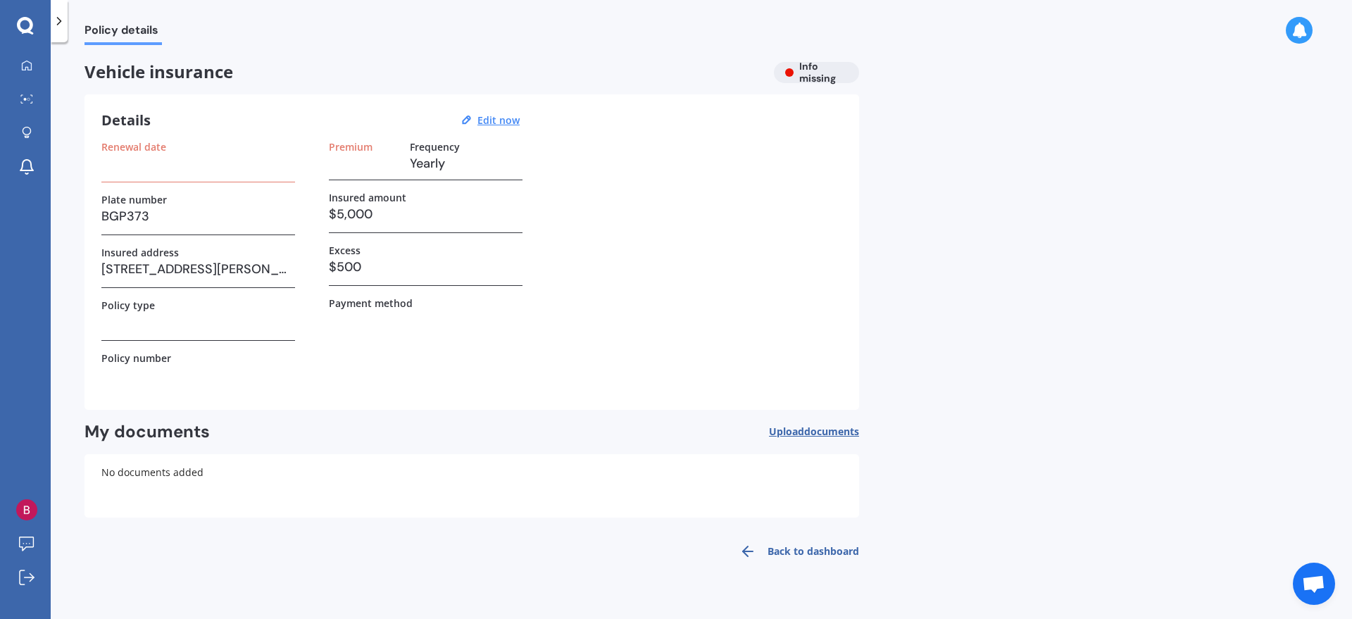
click at [60, 21] on polyline at bounding box center [60, 21] width 4 height 7
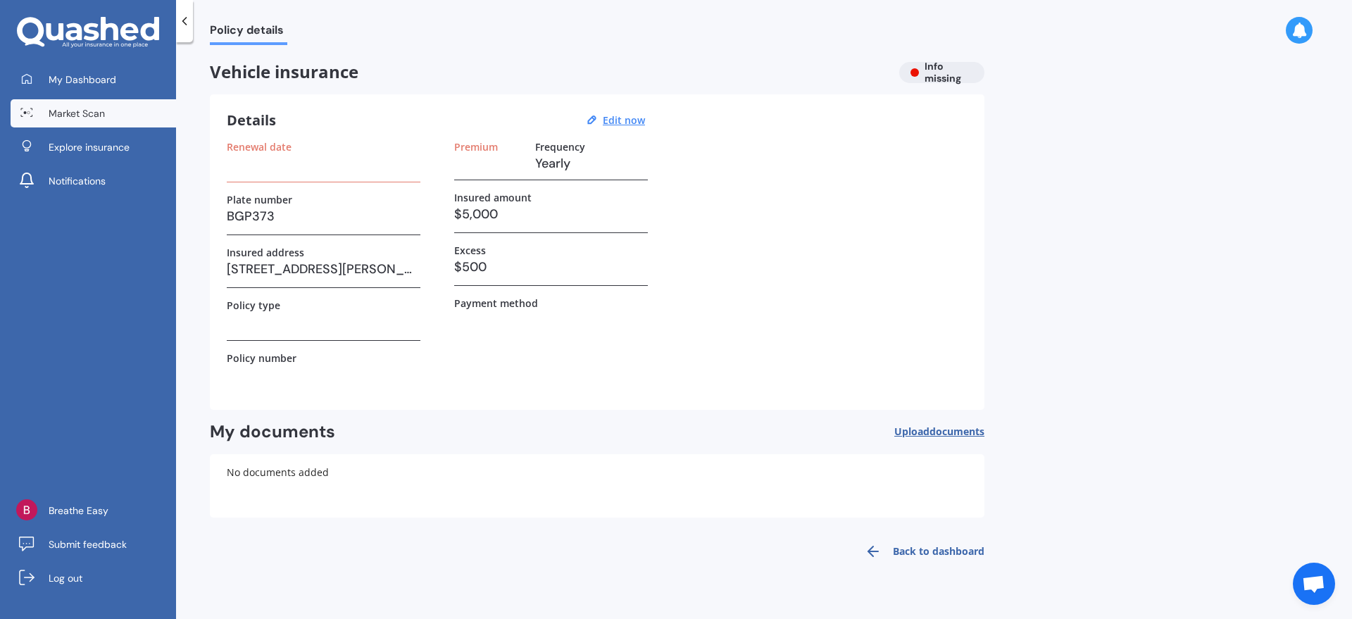
click at [68, 112] on span "Market Scan" at bounding box center [77, 113] width 56 height 14
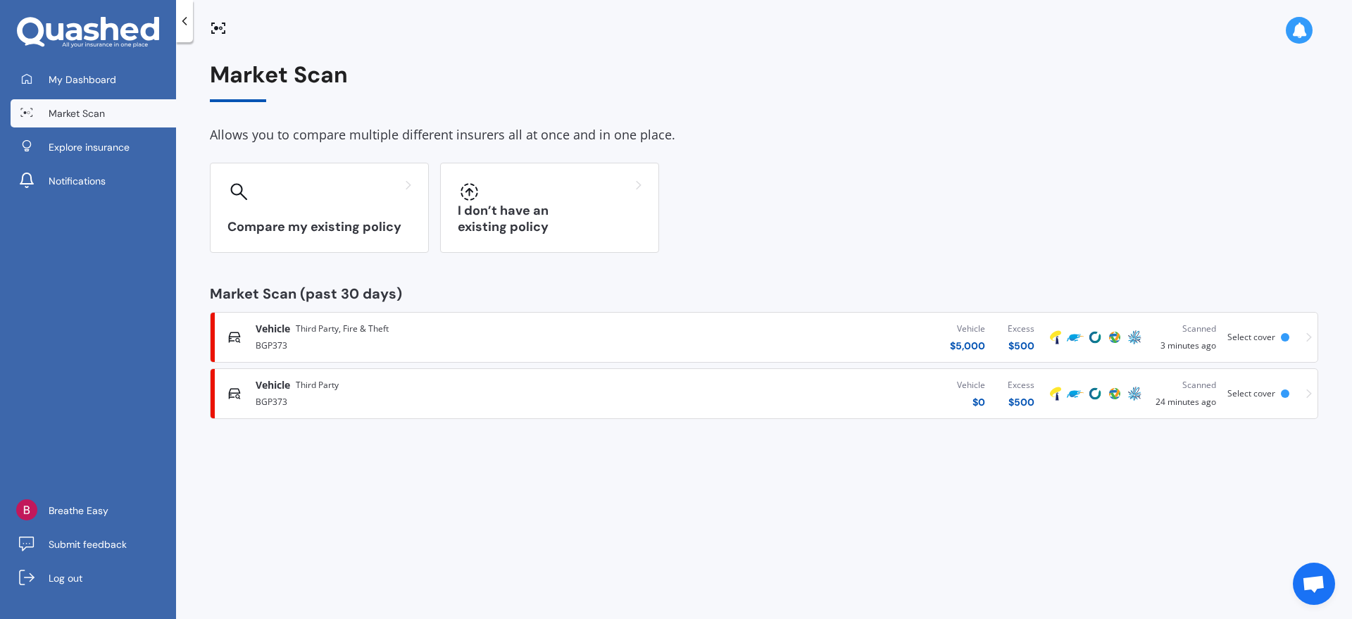
click at [1081, 388] on span "Select cover" at bounding box center [1251, 393] width 48 height 12
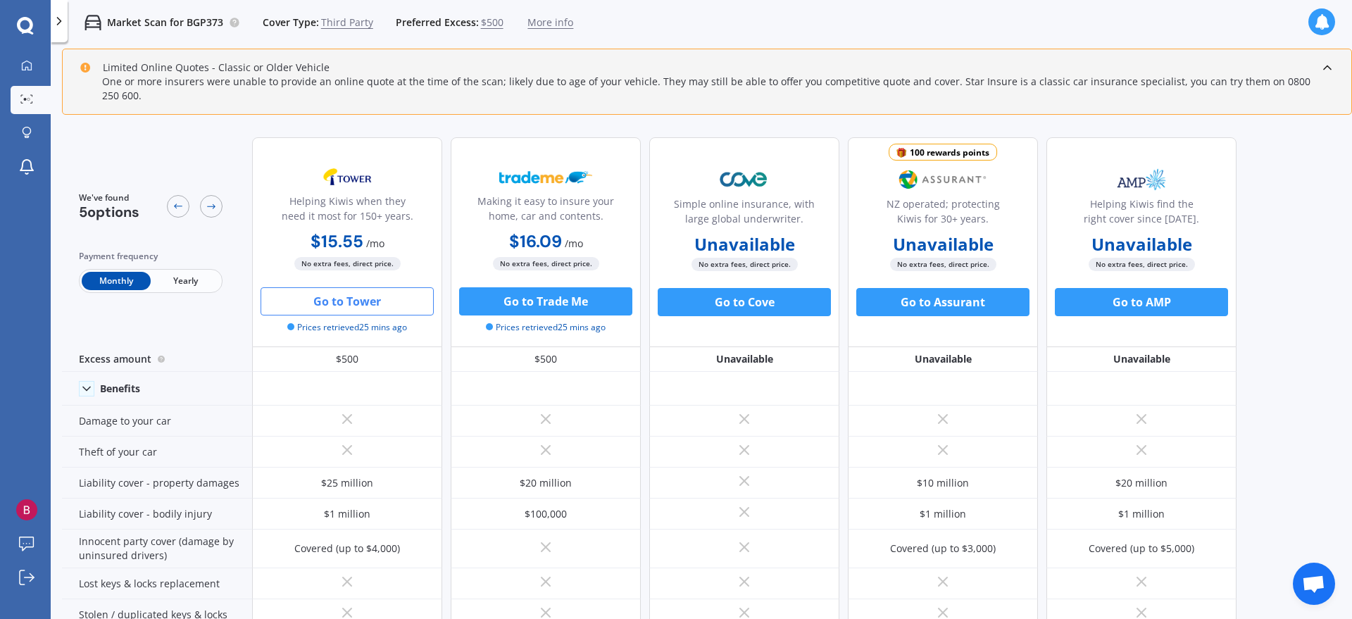
click at [360, 287] on button "Go to Tower" at bounding box center [346, 301] width 173 height 28
